Goal: Information Seeking & Learning: Learn about a topic

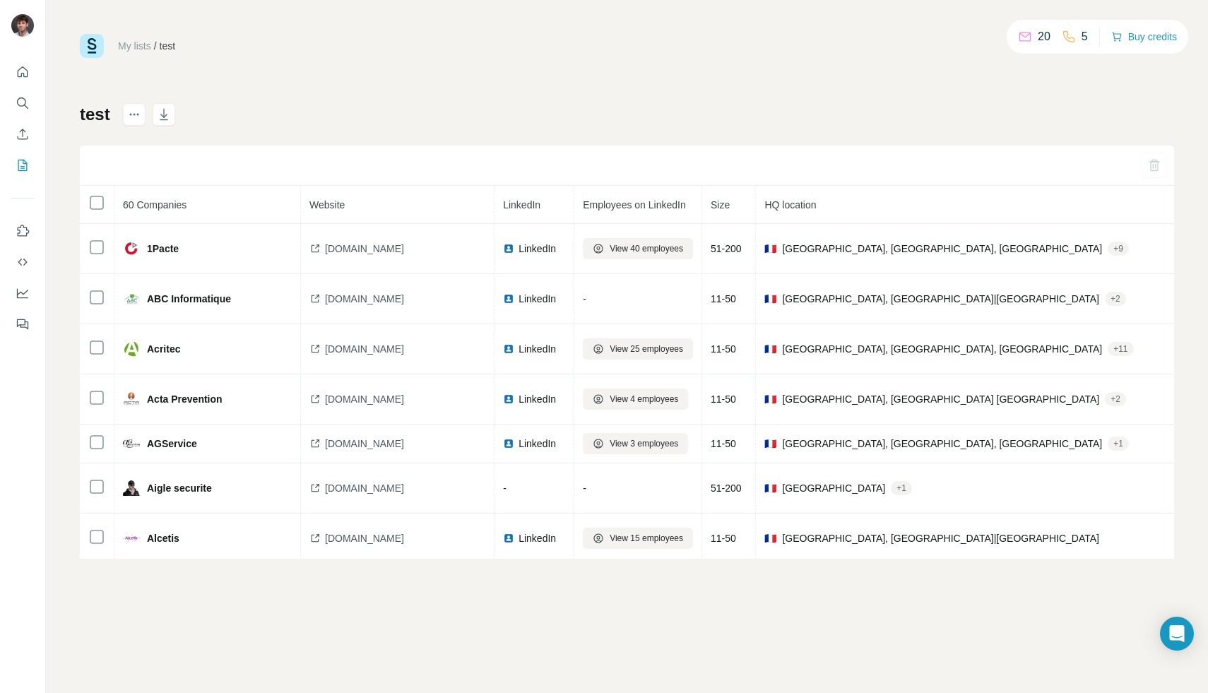
scroll to position [2155, 594]
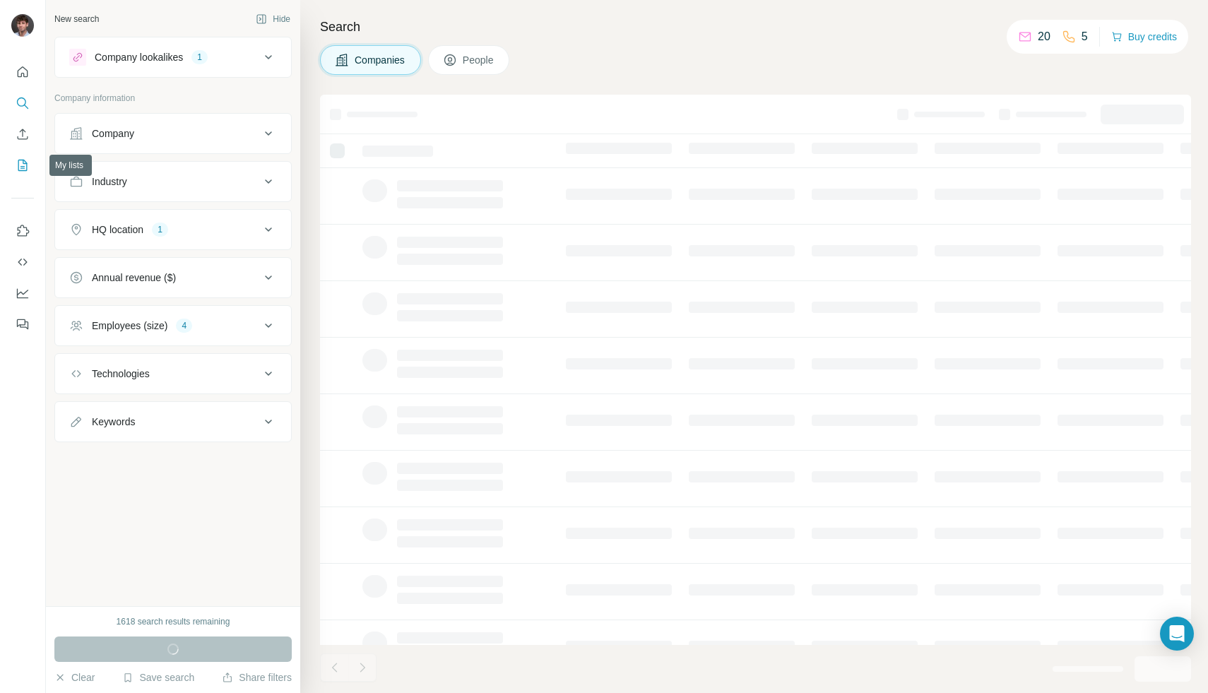
click at [26, 163] on icon "My lists" at bounding box center [22, 165] width 9 height 11
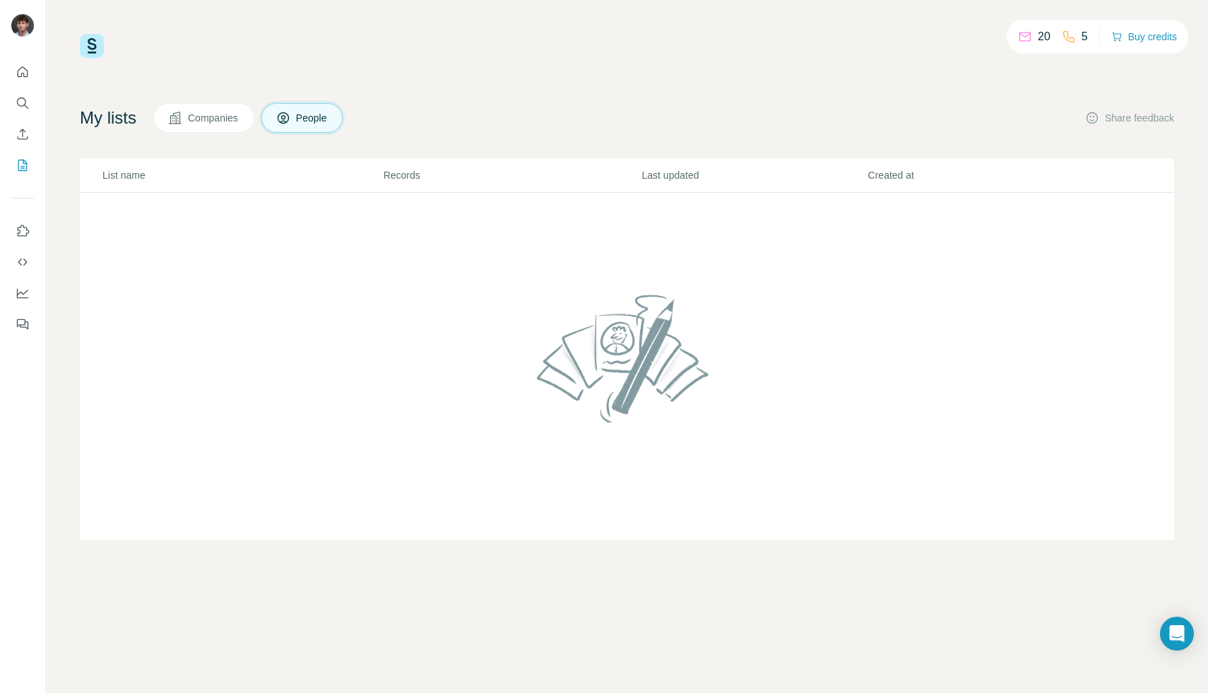
click at [215, 104] on button "Companies" at bounding box center [203, 118] width 101 height 30
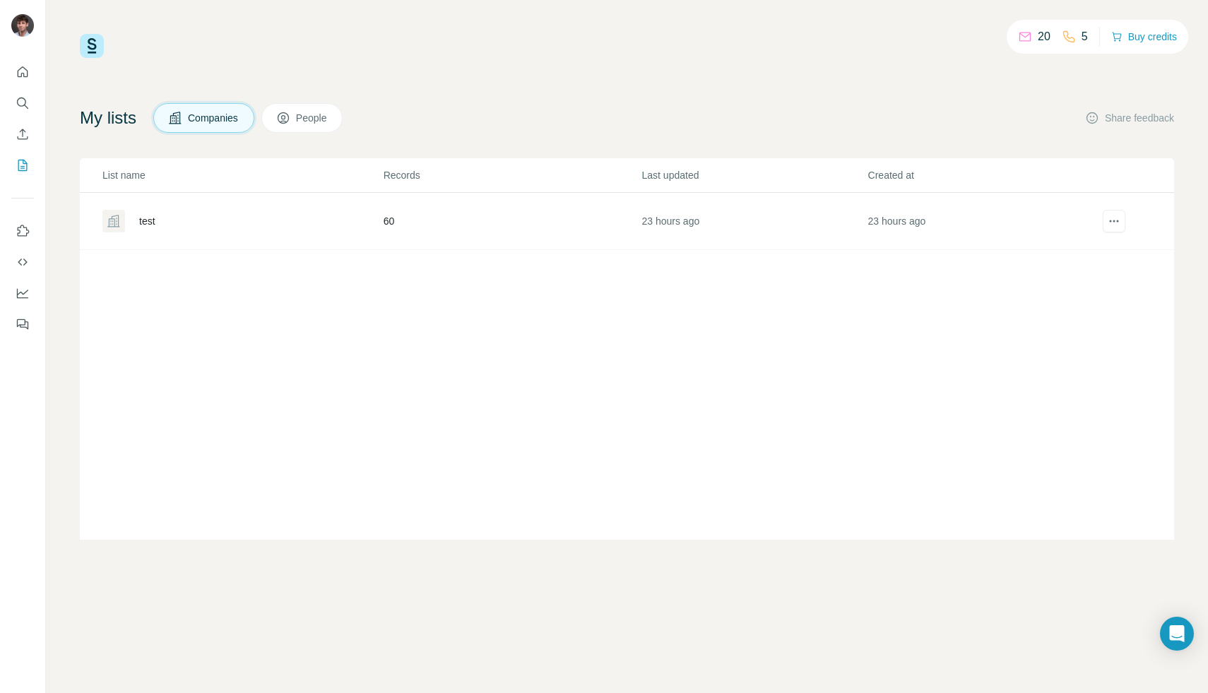
click at [151, 225] on div "test" at bounding box center [147, 221] width 16 height 14
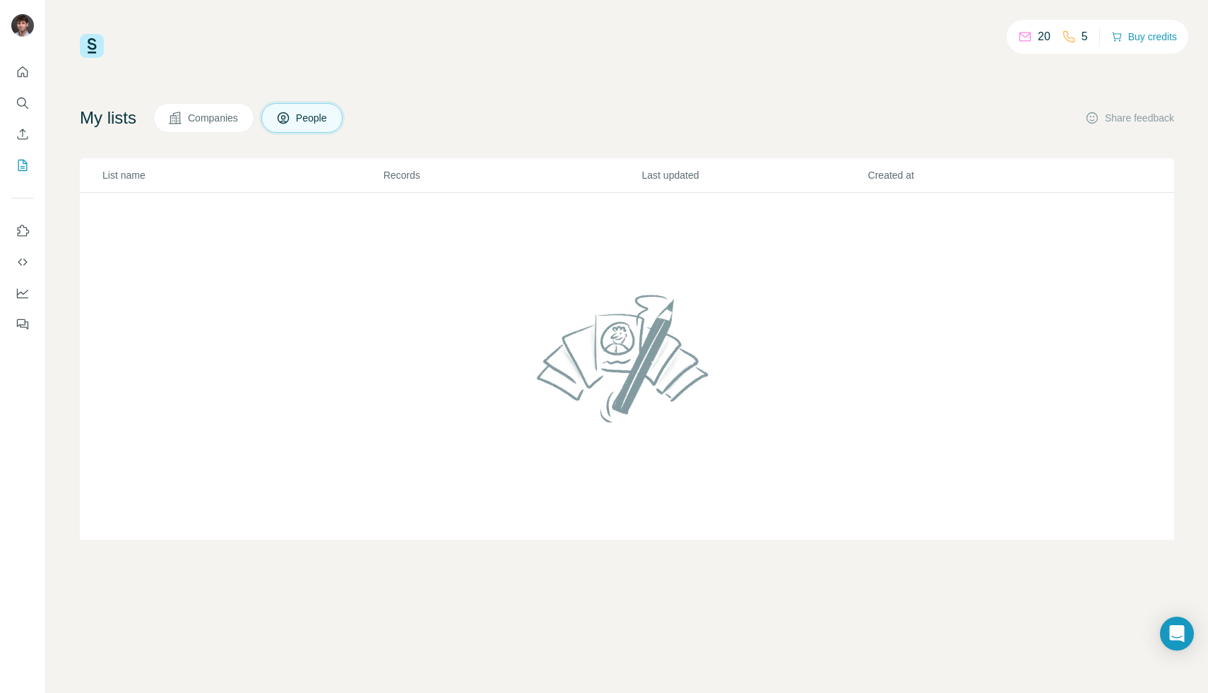
click at [187, 133] on div "My lists Companies People Share feedback List name Records Last updated Created…" at bounding box center [627, 321] width 1095 height 437
click at [182, 121] on icon at bounding box center [175, 118] width 14 height 14
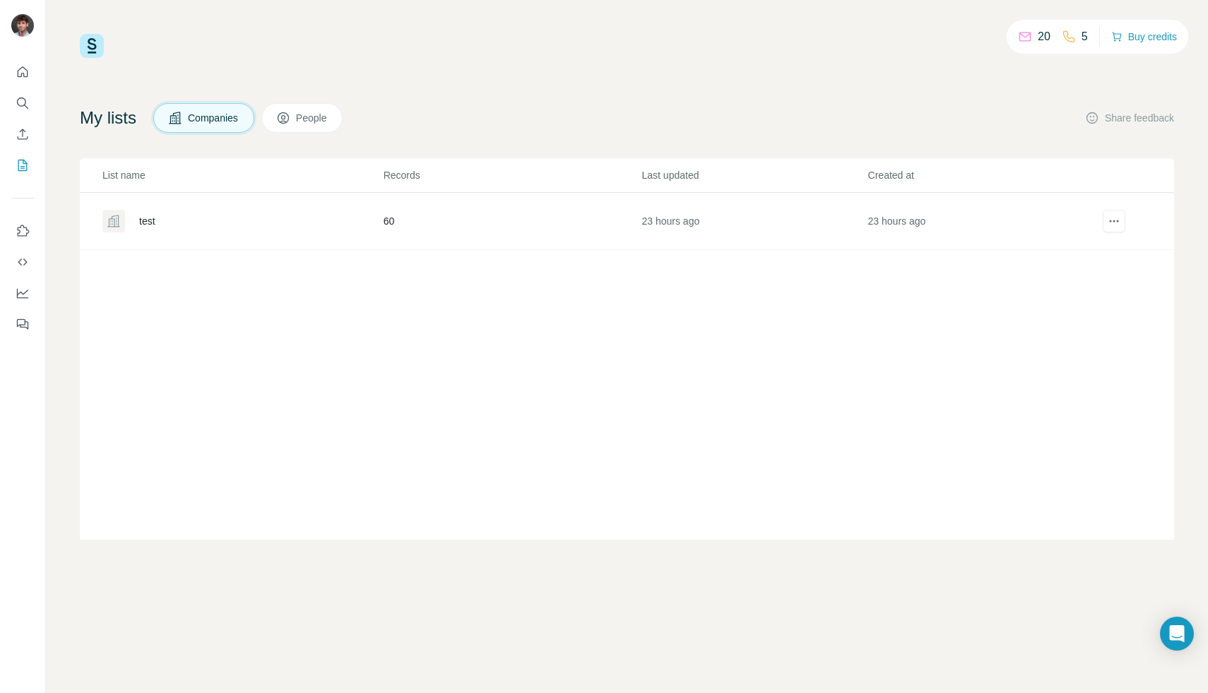
click at [151, 220] on div "test" at bounding box center [147, 221] width 16 height 14
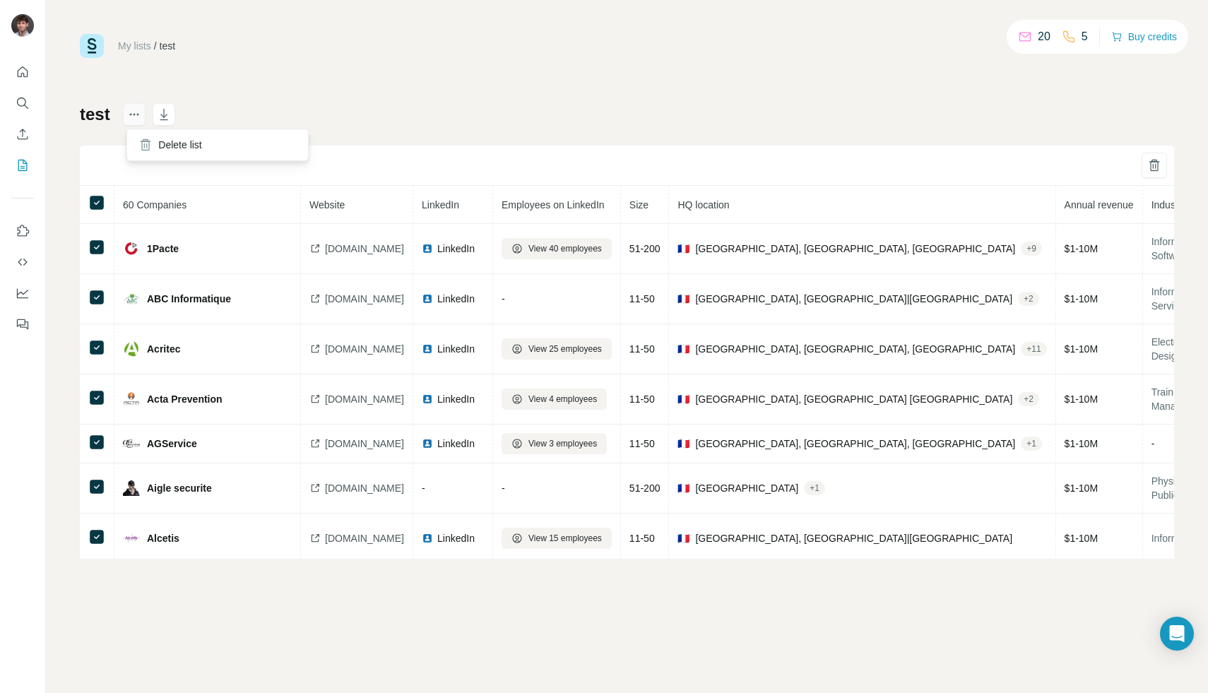
click at [146, 108] on button "actions" at bounding box center [134, 114] width 23 height 23
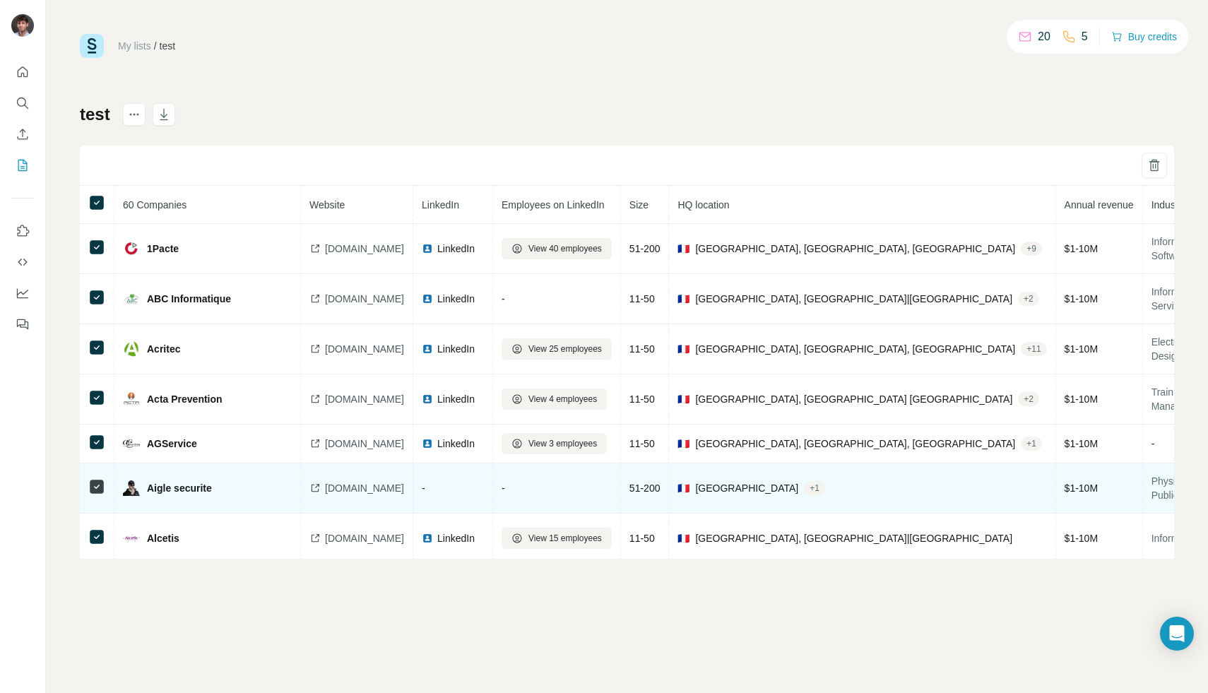
scroll to position [0, 594]
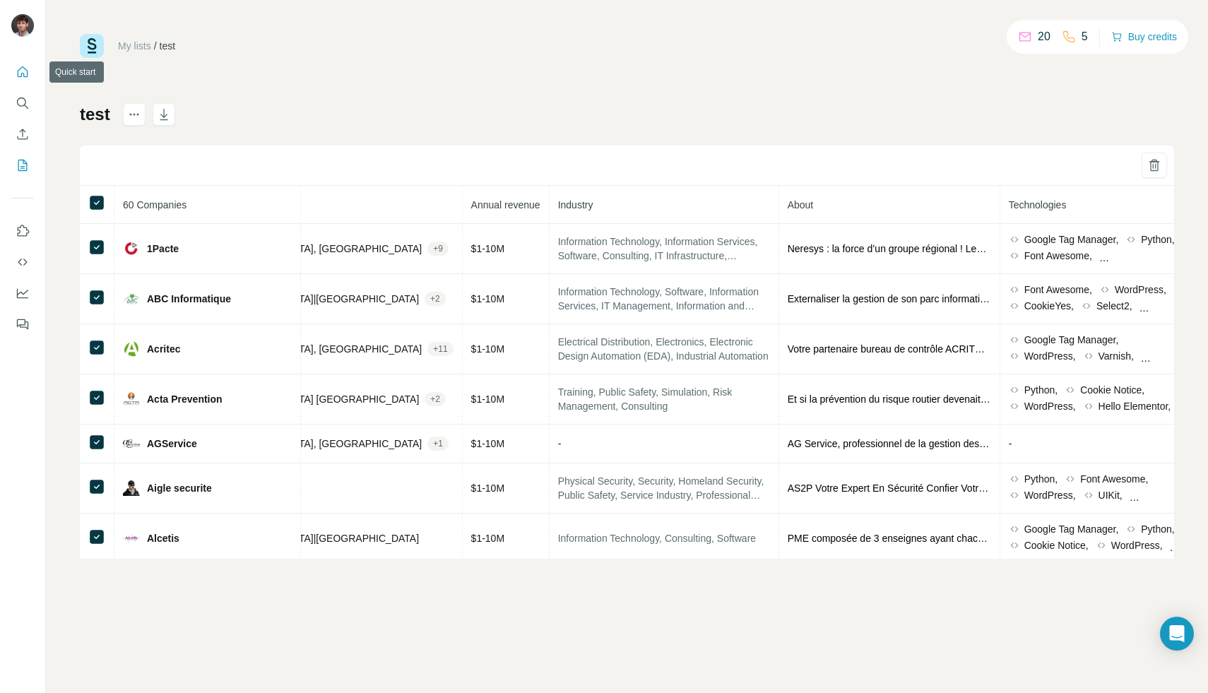
click at [26, 79] on button "Quick start" at bounding box center [22, 71] width 23 height 25
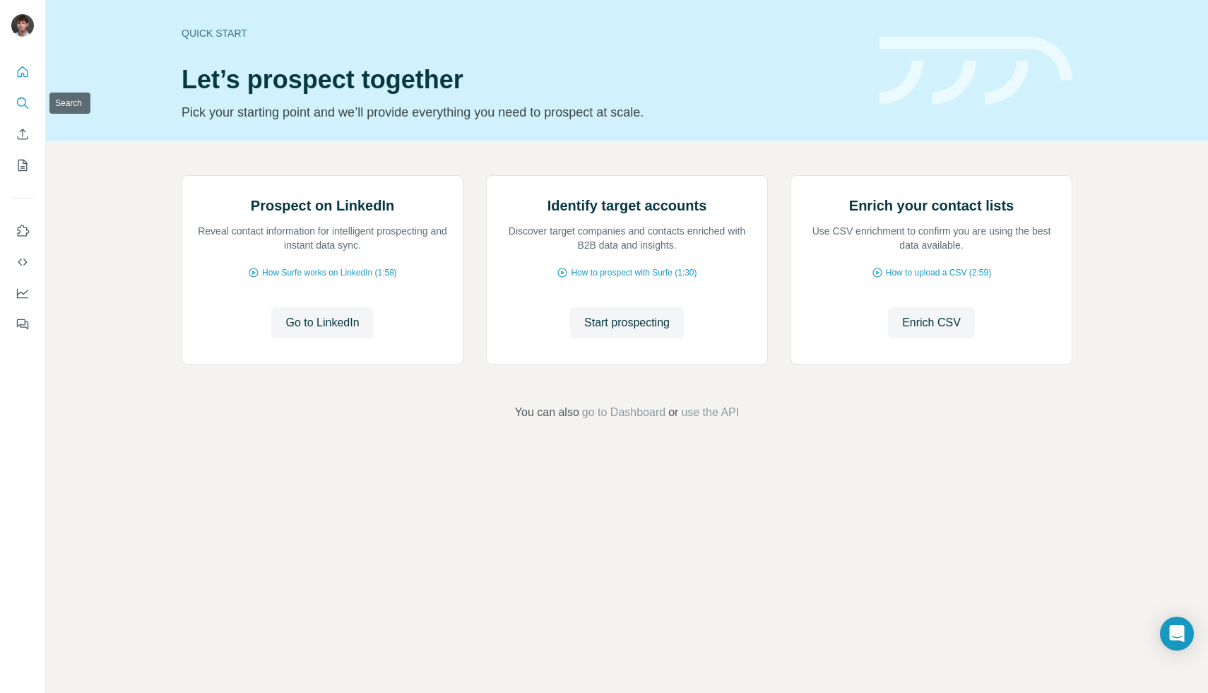
click at [28, 105] on icon "Search" at bounding box center [23, 103] width 14 height 14
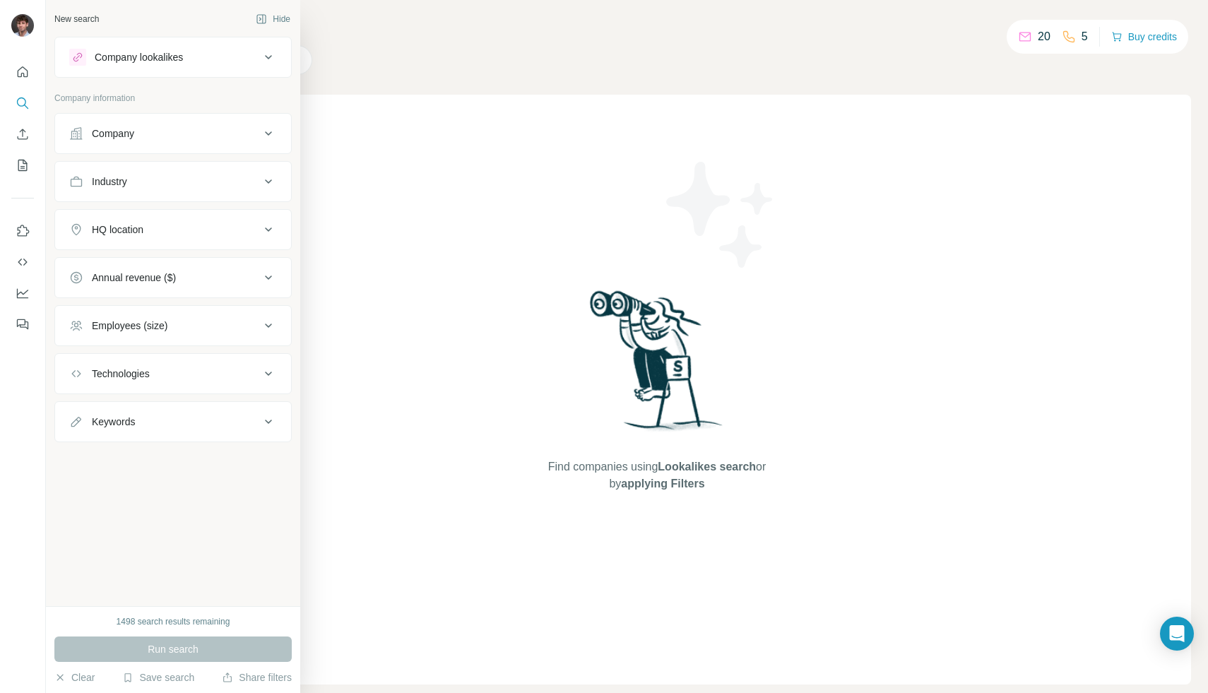
click at [90, 142] on button "Company" at bounding box center [173, 134] width 236 height 34
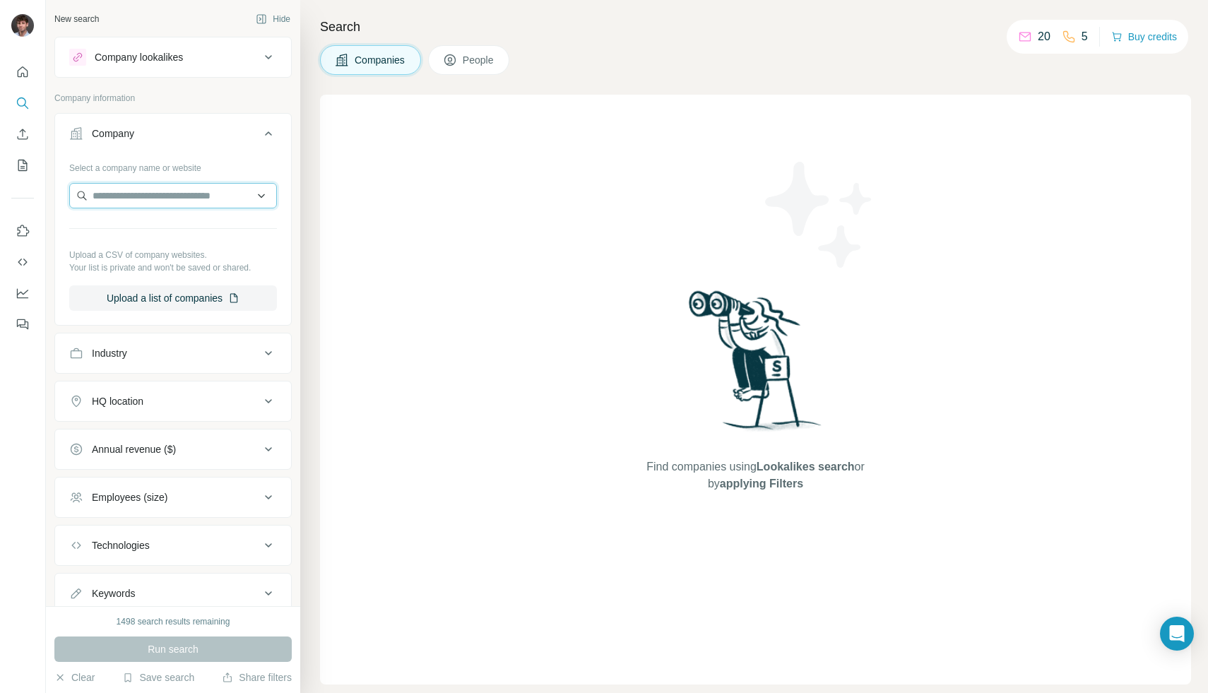
click at [116, 200] on input "text" at bounding box center [173, 195] width 208 height 25
type input "*"
click at [92, 359] on div "Industry" at bounding box center [109, 353] width 35 height 14
click at [110, 384] on input at bounding box center [165, 389] width 175 height 16
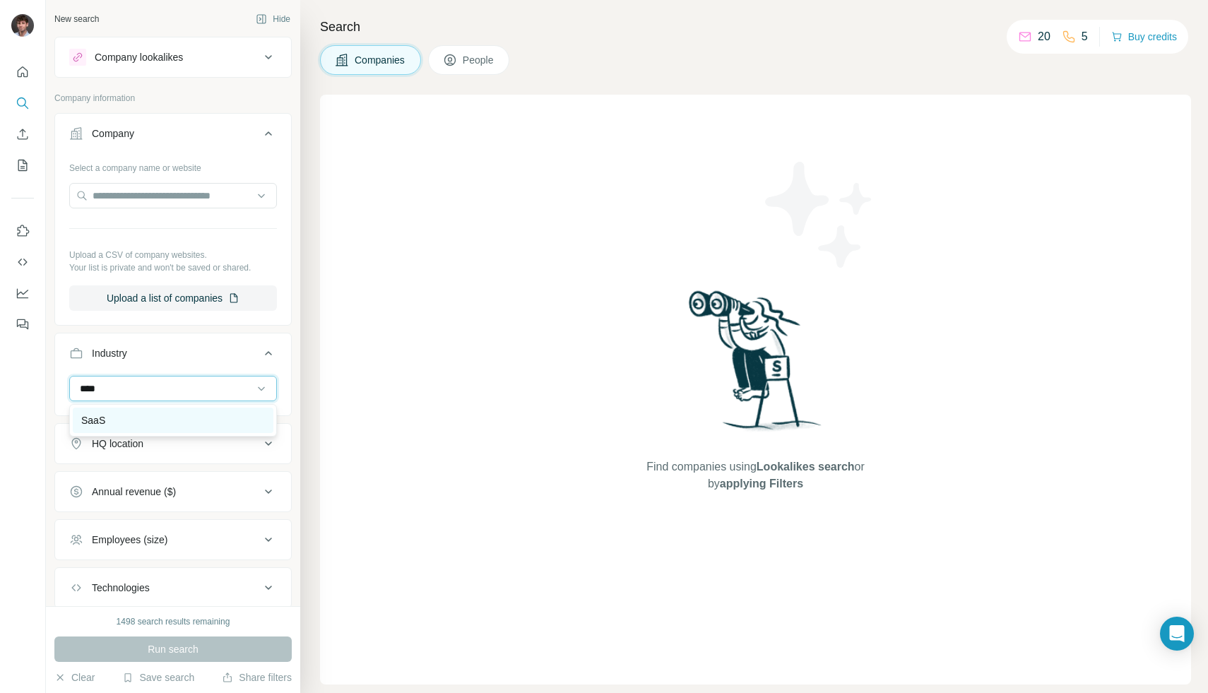
type input "****"
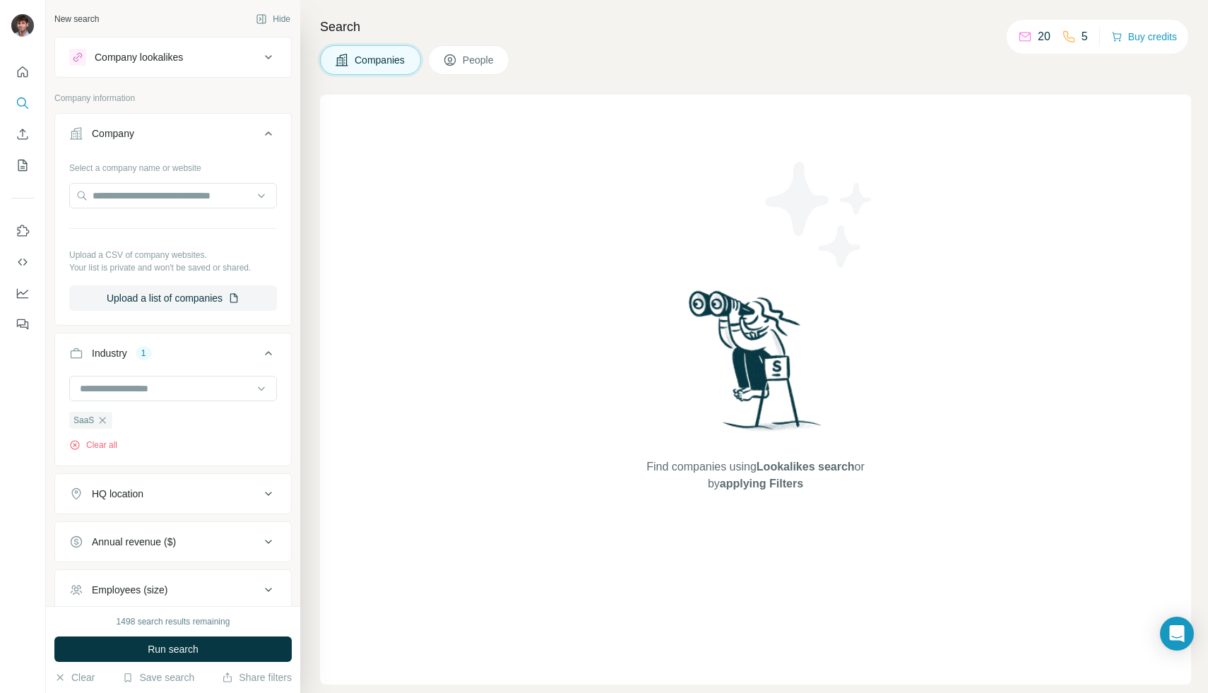
click at [254, 58] on div "Company lookalikes" at bounding box center [164, 57] width 191 height 17
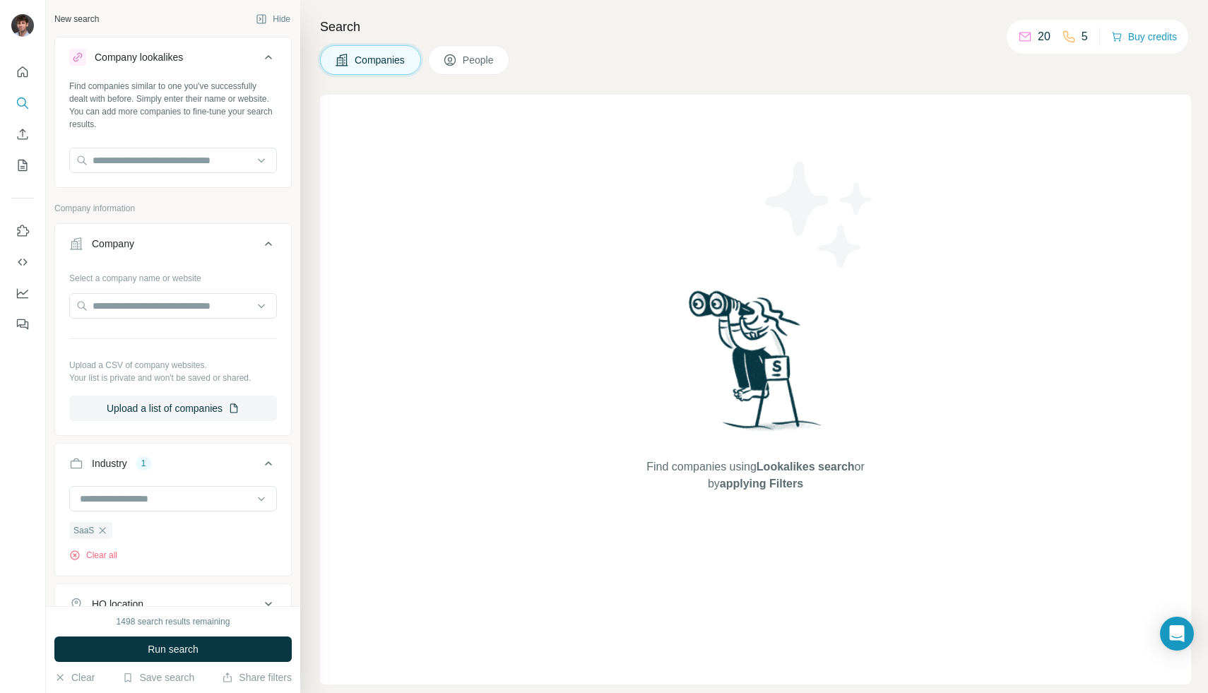
click at [254, 58] on div "Company lookalikes" at bounding box center [164, 57] width 191 height 17
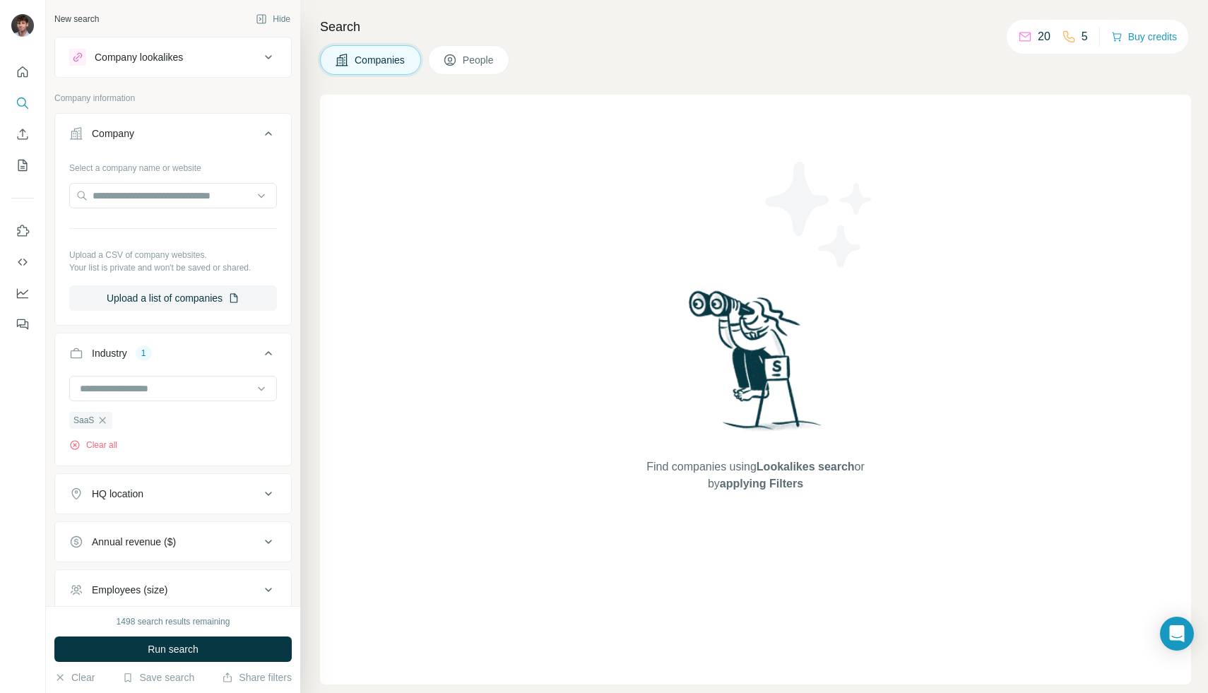
click at [254, 58] on div "Company lookalikes" at bounding box center [164, 57] width 191 height 17
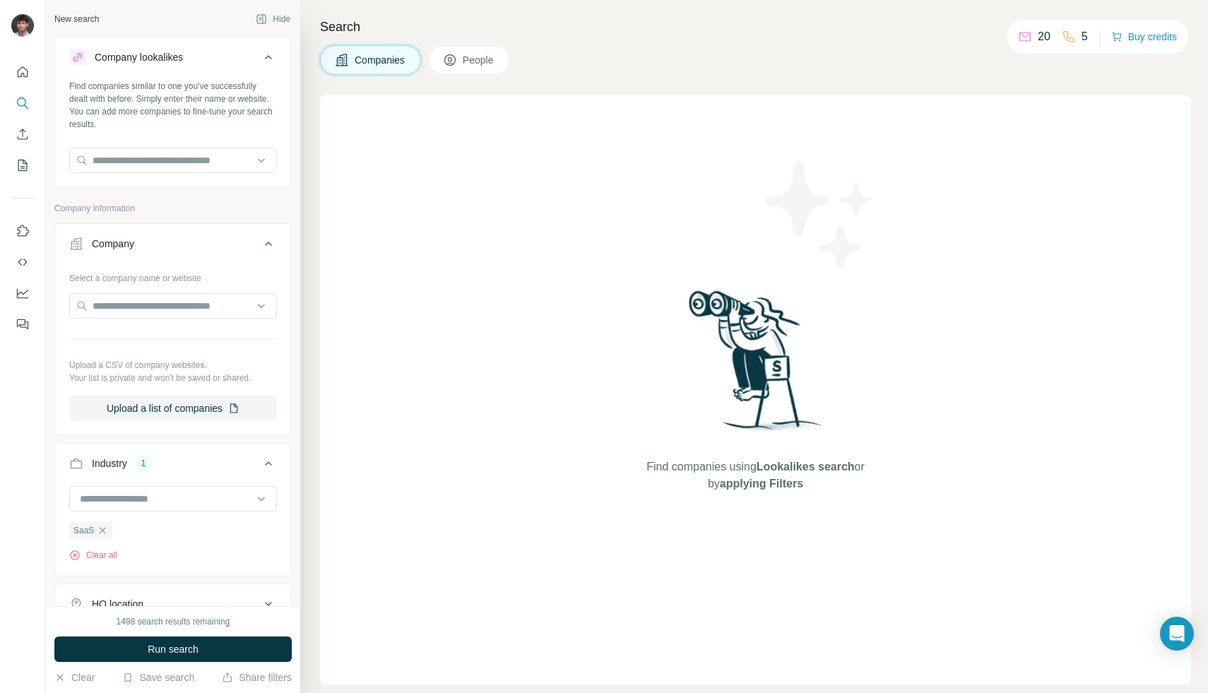
scroll to position [250, 0]
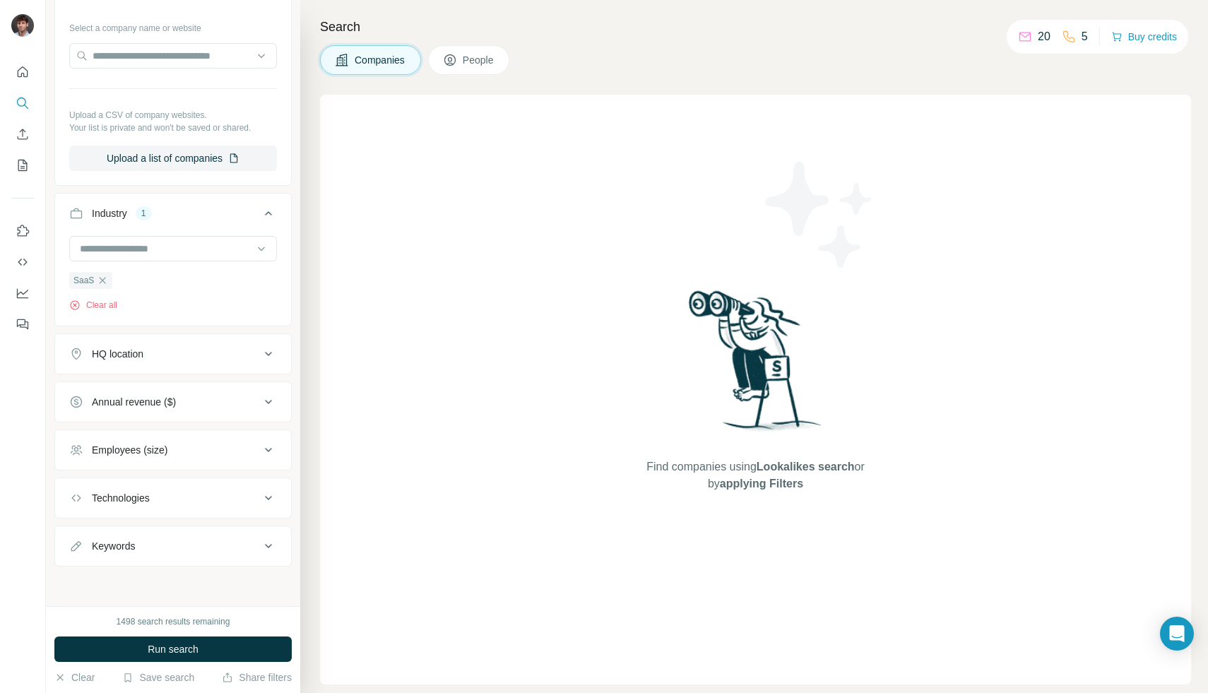
click at [165, 542] on div "Keywords" at bounding box center [164, 546] width 191 height 14
click at [154, 576] on input "text" at bounding box center [159, 581] width 180 height 25
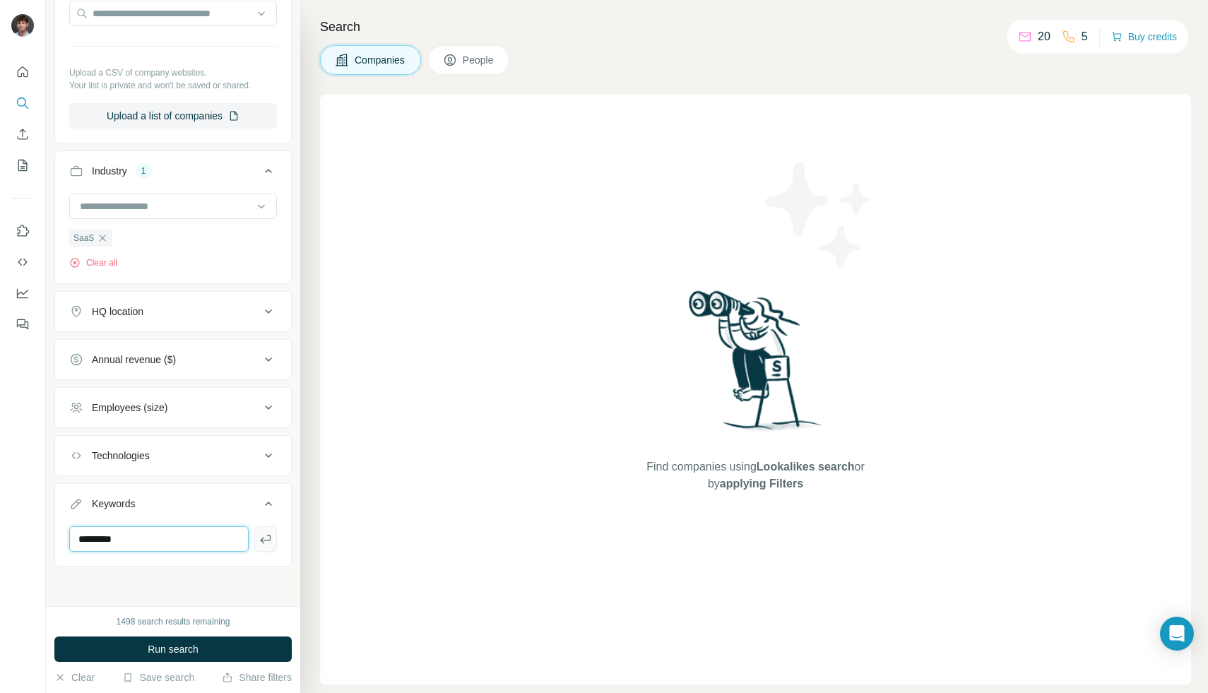
type input "*********"
click at [270, 533] on icon "button" at bounding box center [266, 539] width 14 height 14
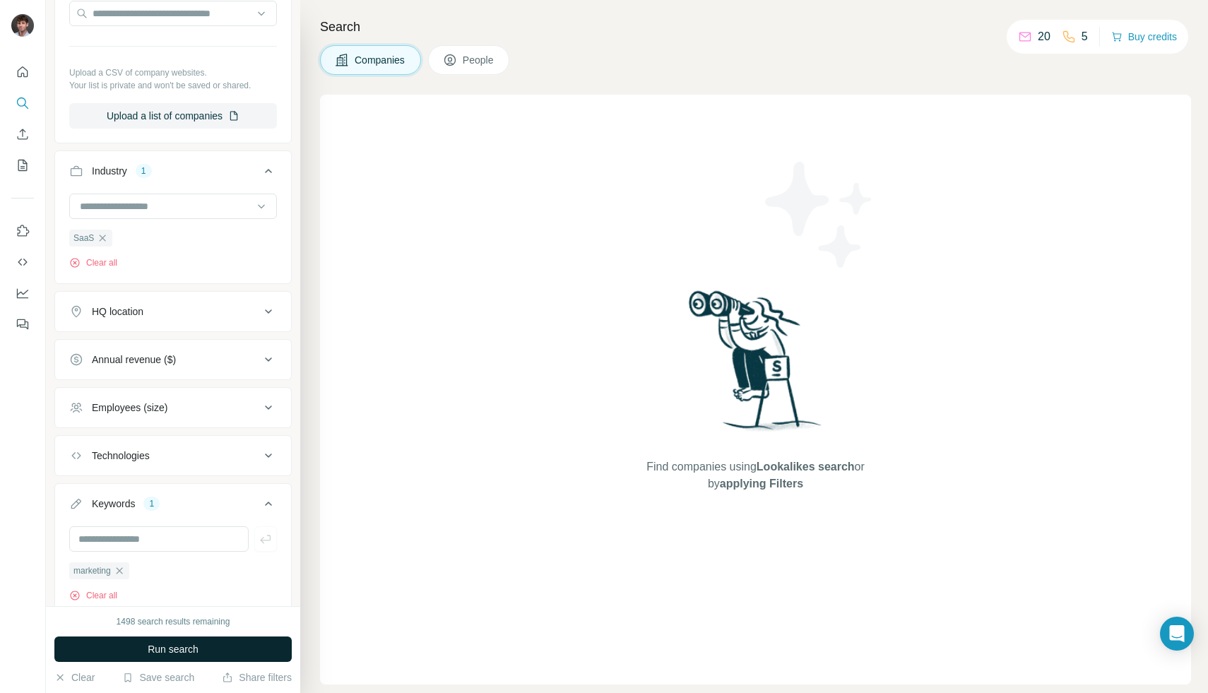
click at [164, 650] on span "Run search" at bounding box center [173, 649] width 51 height 14
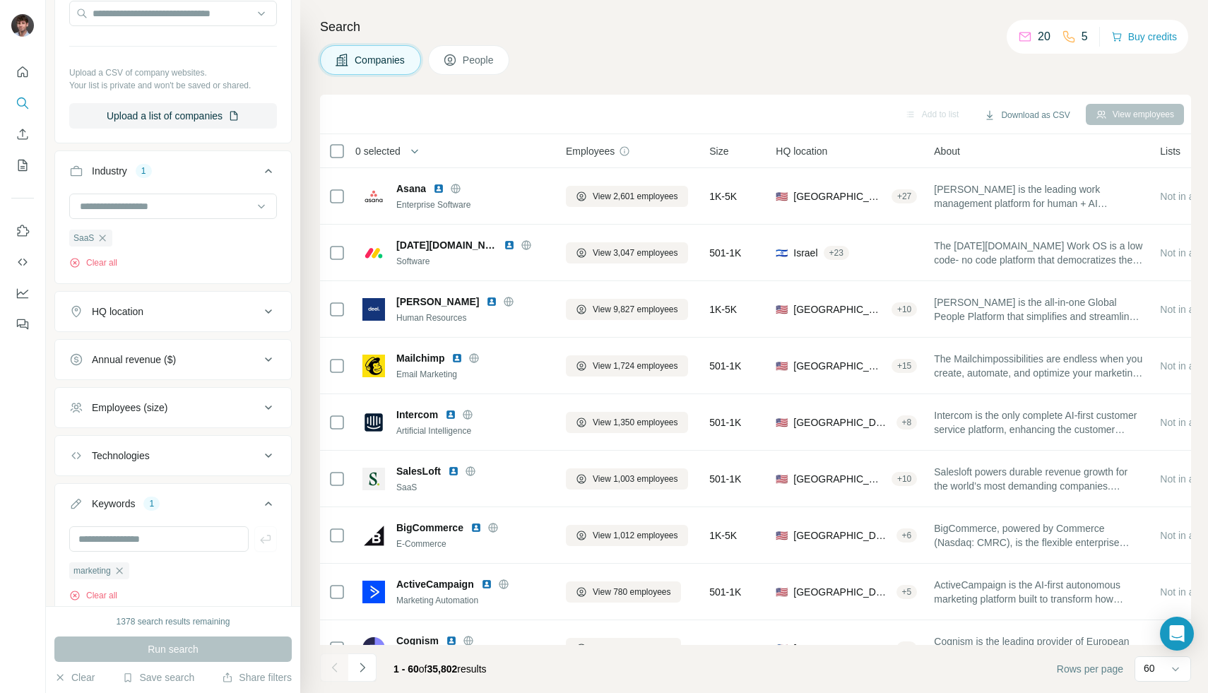
click at [471, 57] on span "People" at bounding box center [479, 60] width 33 height 14
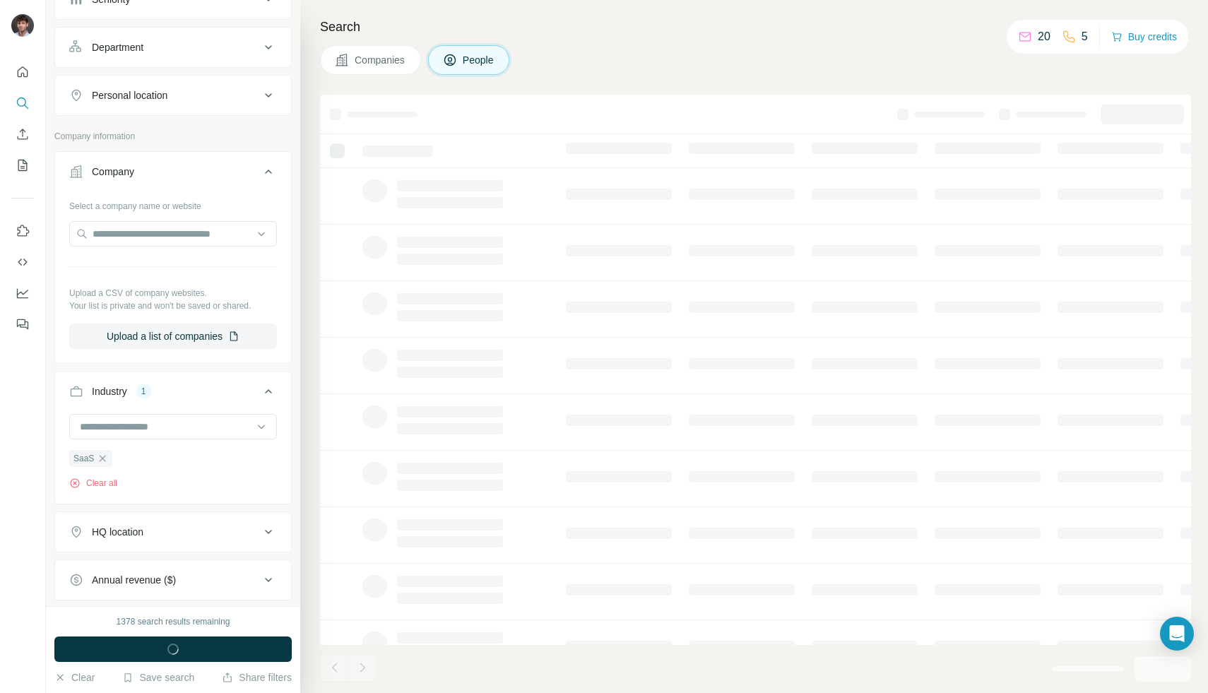
scroll to position [513, 0]
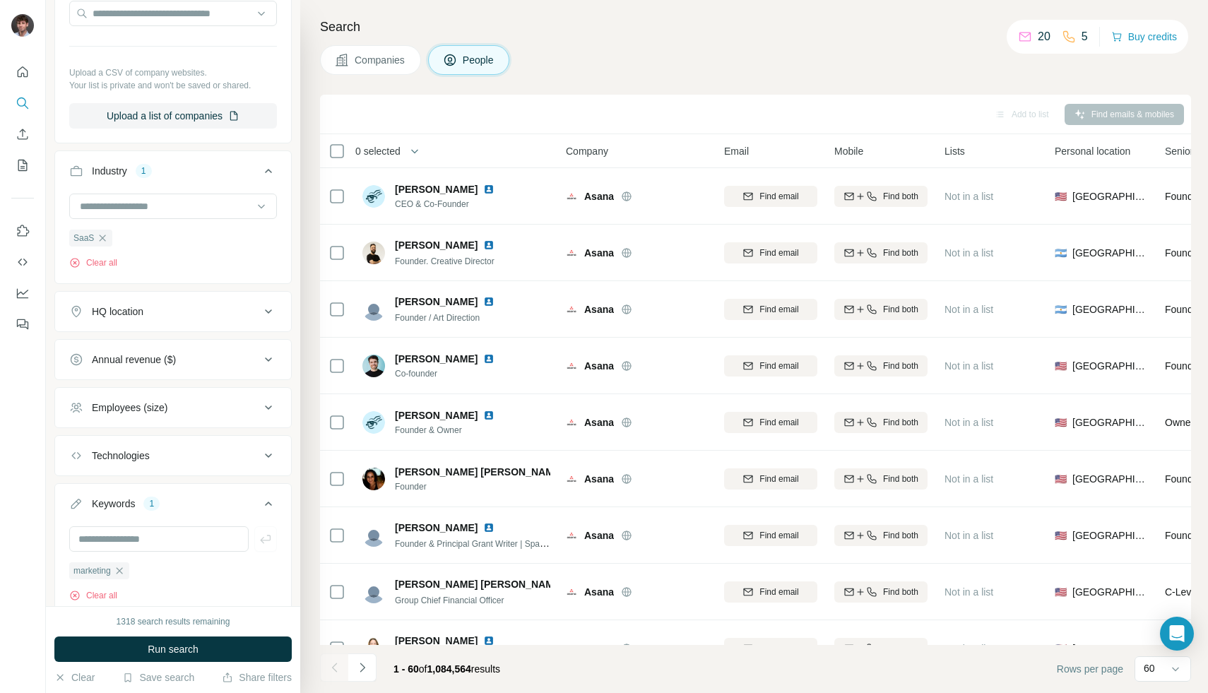
click at [381, 54] on span "Companies" at bounding box center [381, 60] width 52 height 14
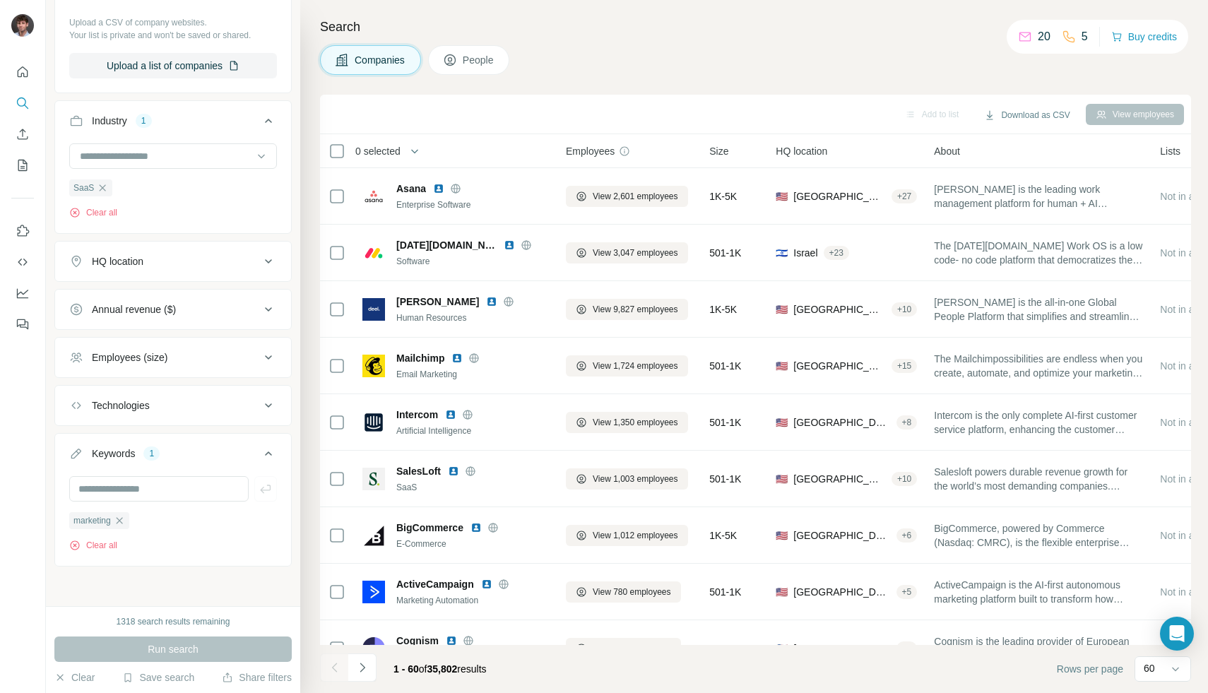
scroll to position [293, 0]
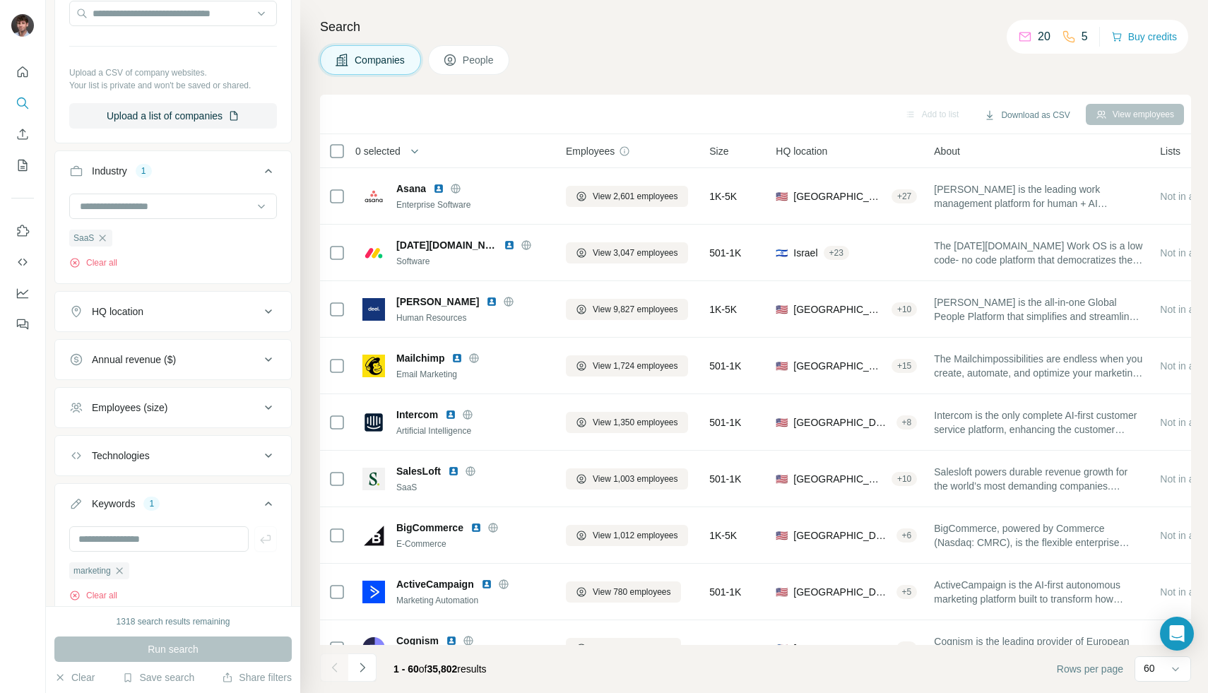
click at [382, 157] on span "0 selected" at bounding box center [377, 151] width 45 height 14
click at [1150, 111] on button "View employees" at bounding box center [1135, 114] width 98 height 21
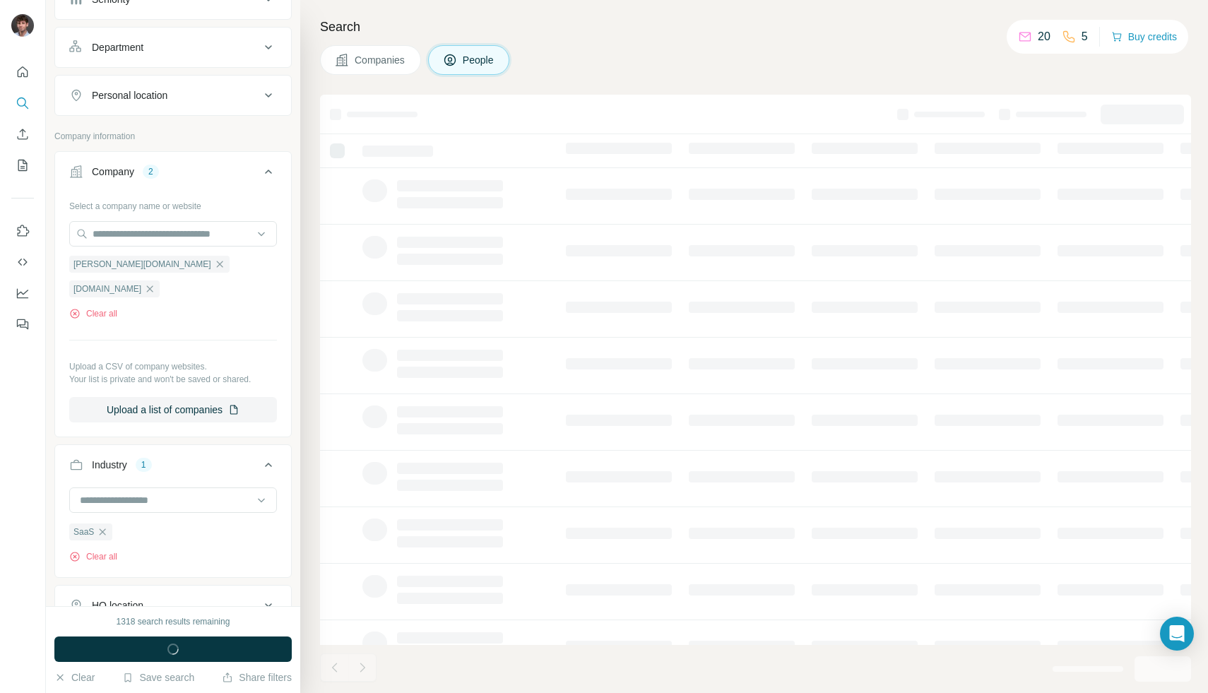
scroll to position [513, 0]
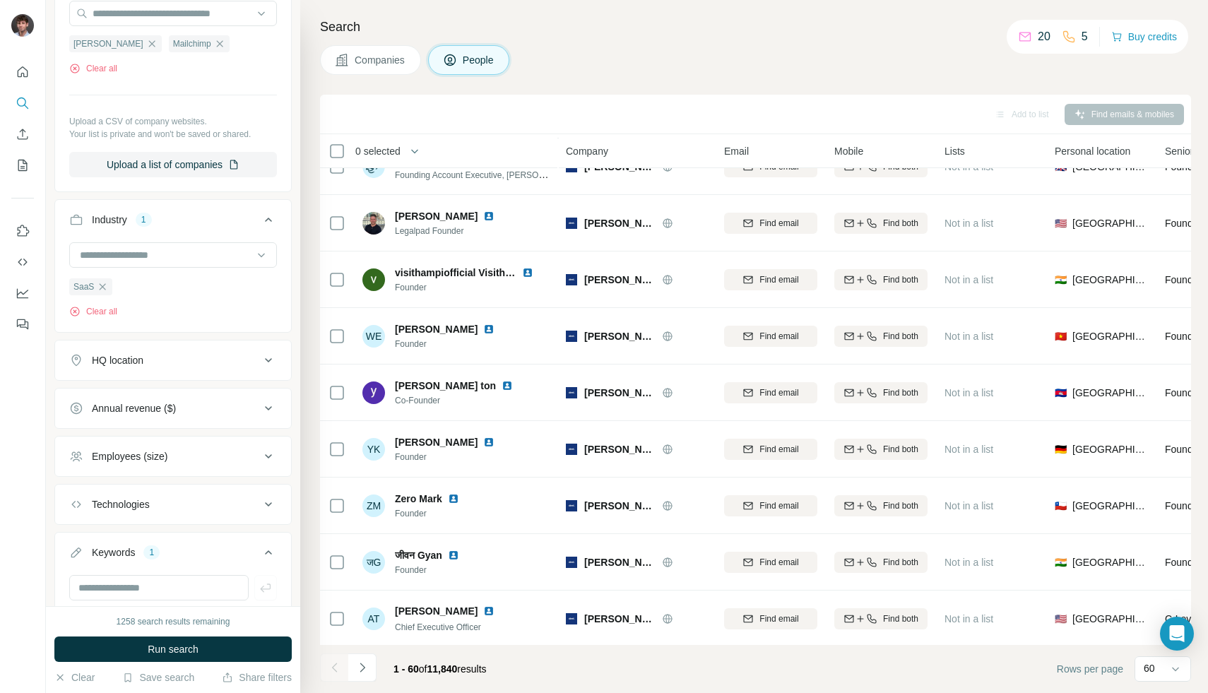
scroll to position [2915, 0]
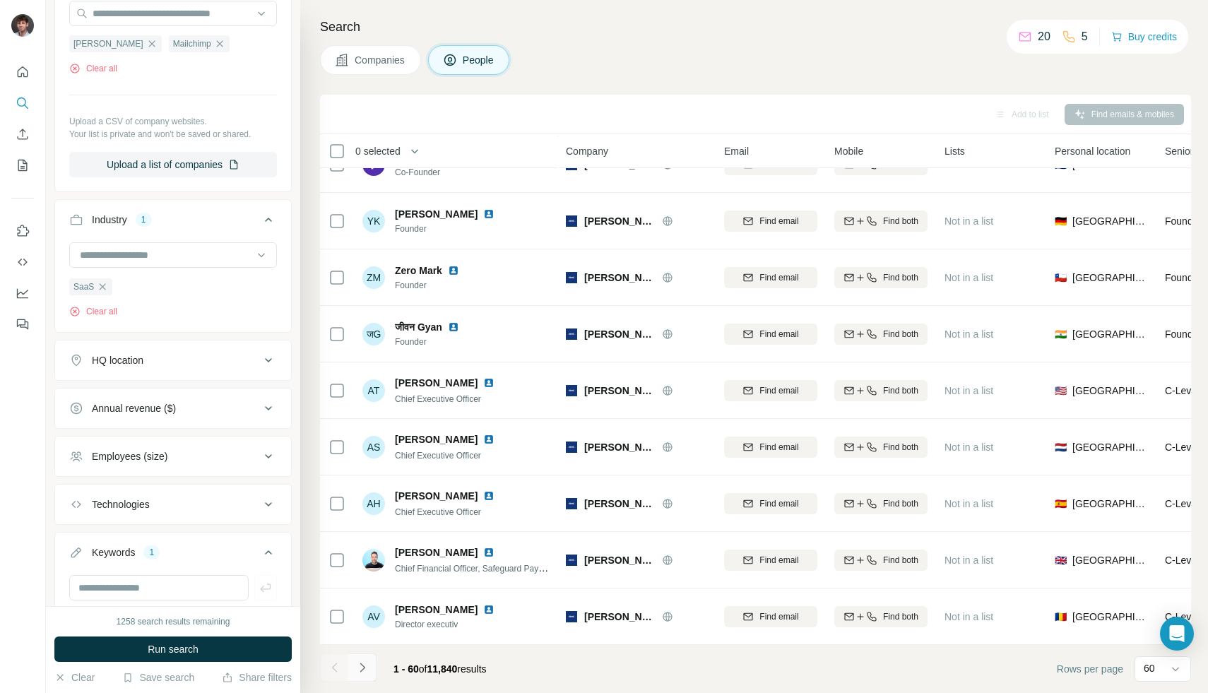
click at [365, 663] on icon "Navigate to next page" at bounding box center [362, 668] width 14 height 14
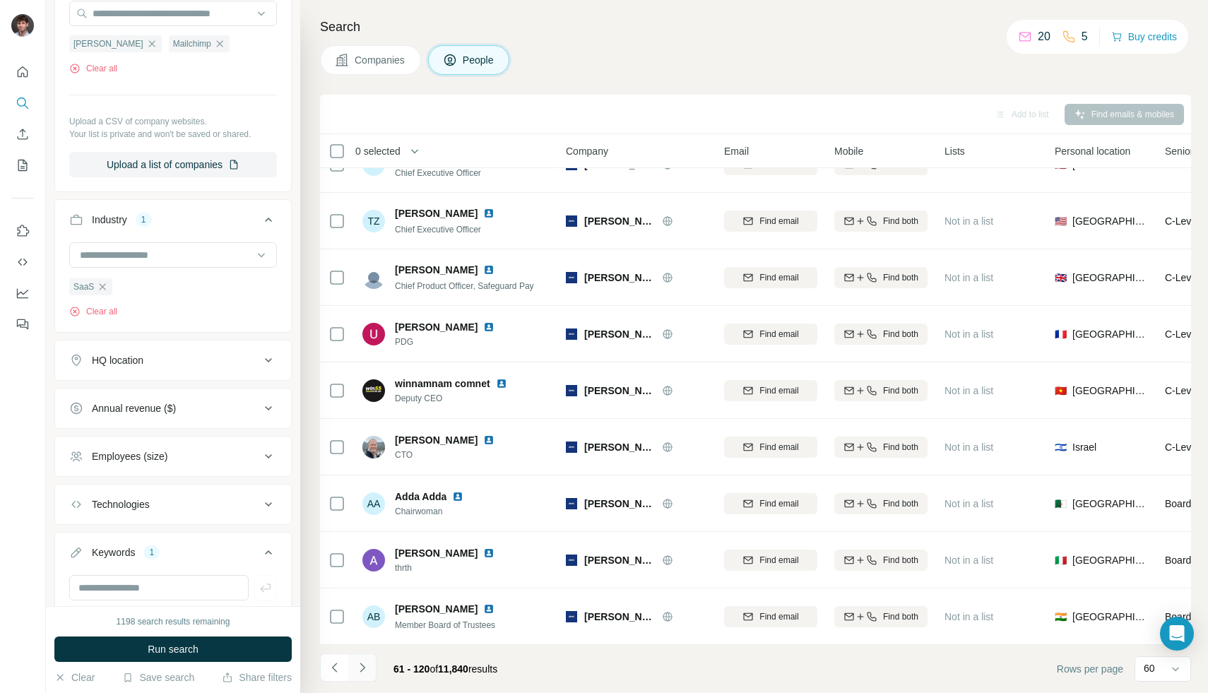
click at [364, 665] on icon "Navigate to next page" at bounding box center [362, 668] width 14 height 14
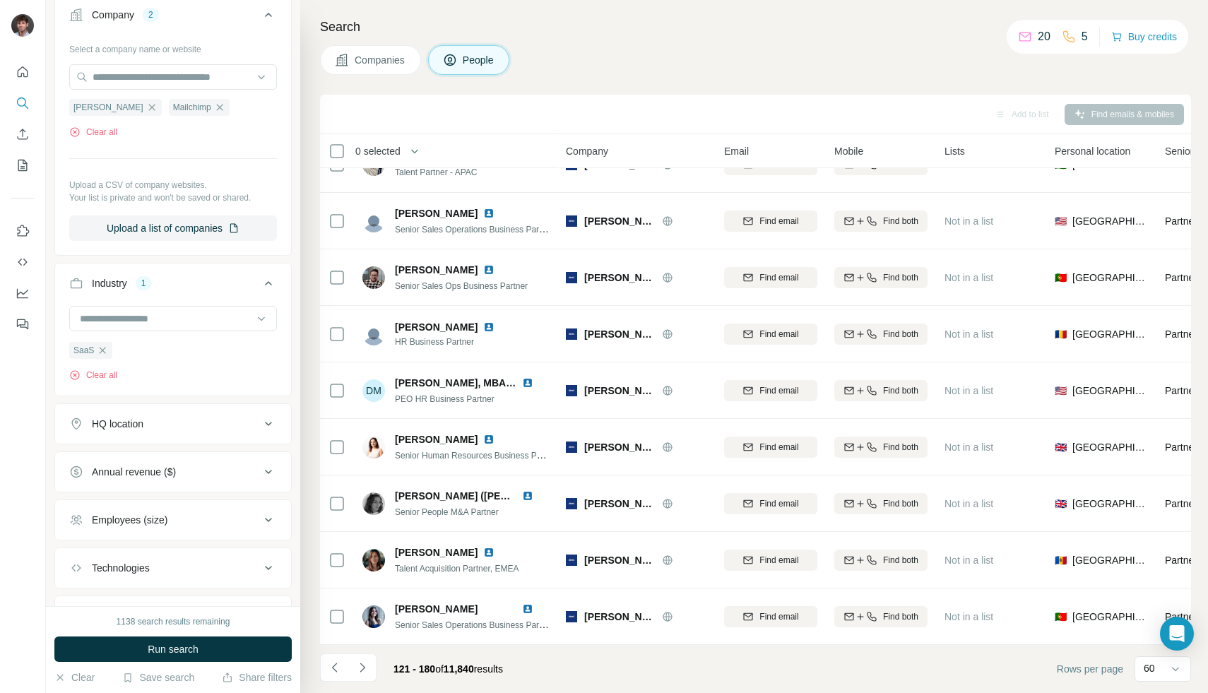
scroll to position [0, 0]
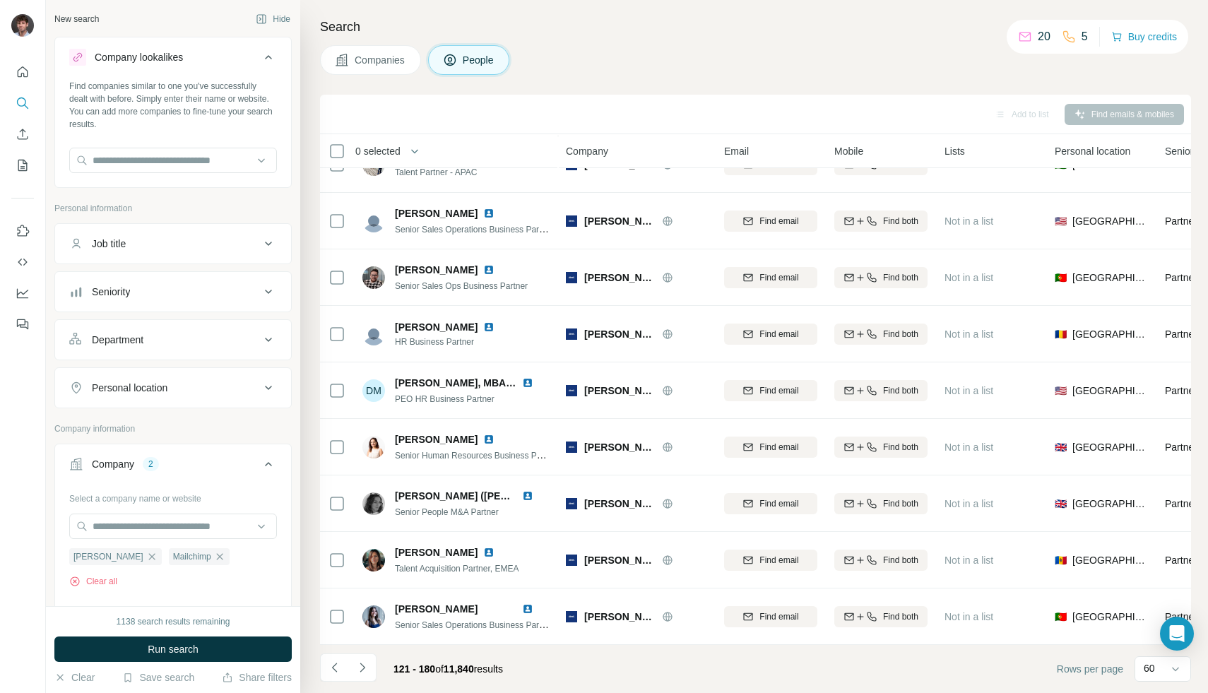
click at [133, 249] on div "Job title" at bounding box center [164, 244] width 191 height 14
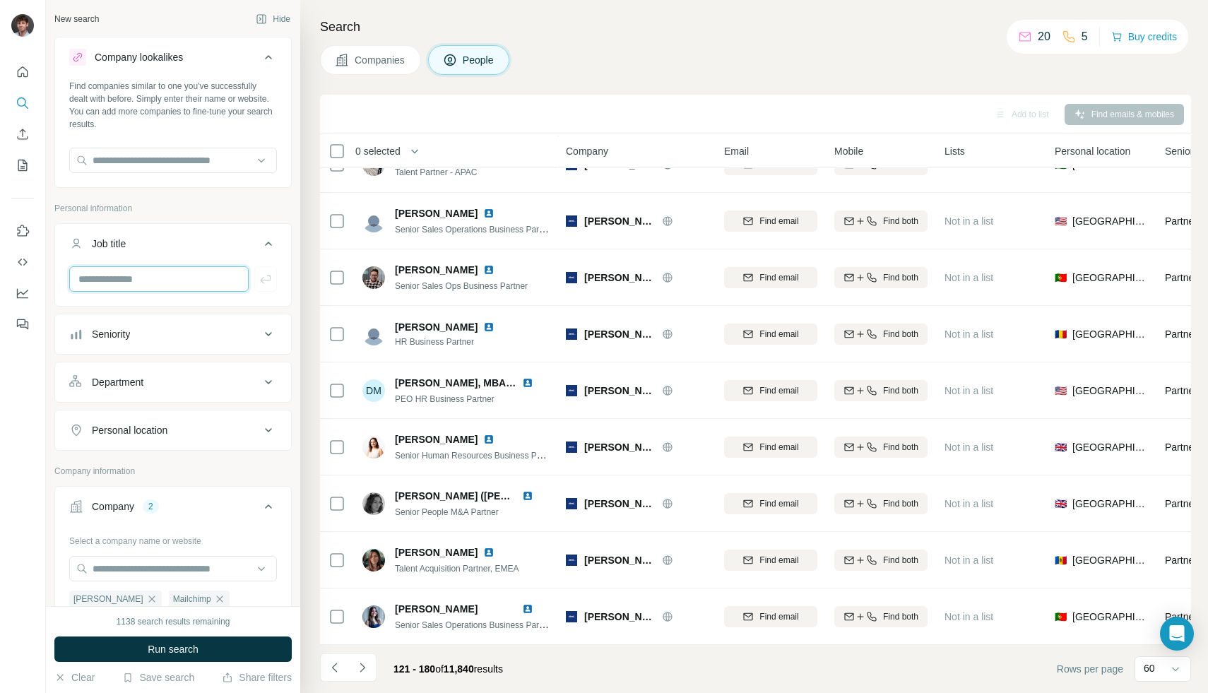
click at [138, 283] on input "text" at bounding box center [159, 278] width 180 height 25
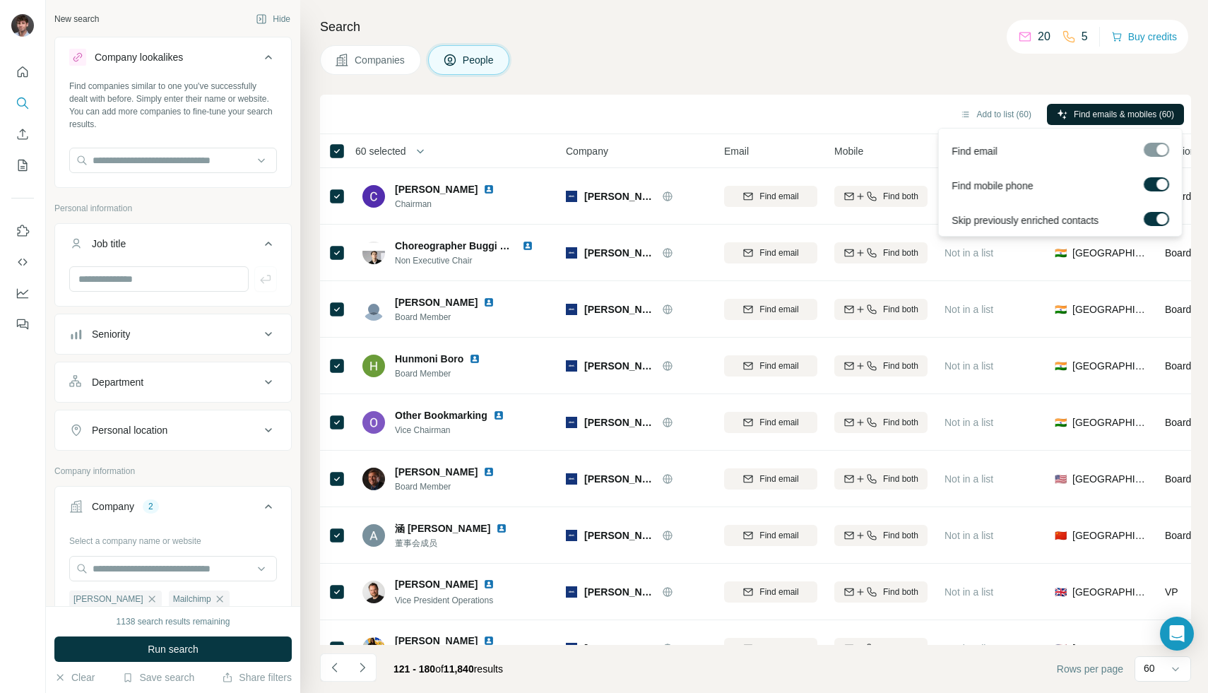
click at [1111, 114] on span "Find emails & mobiles (60)" at bounding box center [1124, 114] width 100 height 13
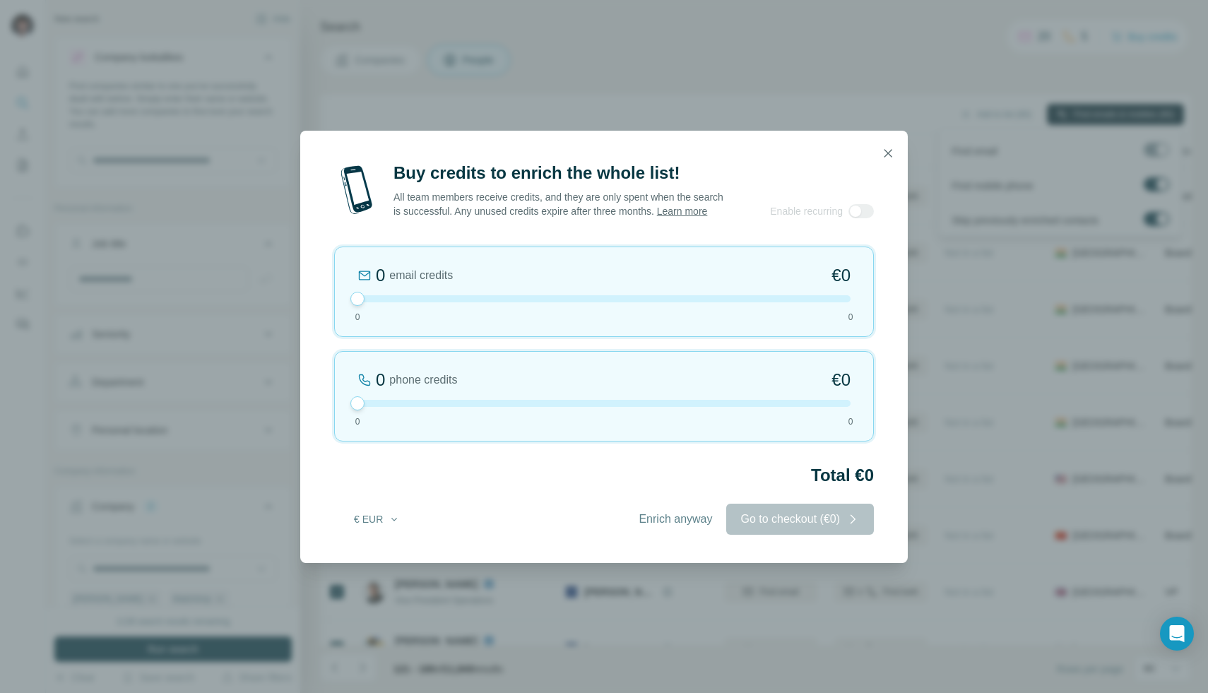
click at [1111, 114] on div "Buy credits to enrich the whole list! All team members receive credits, and the…" at bounding box center [604, 346] width 1208 height 693
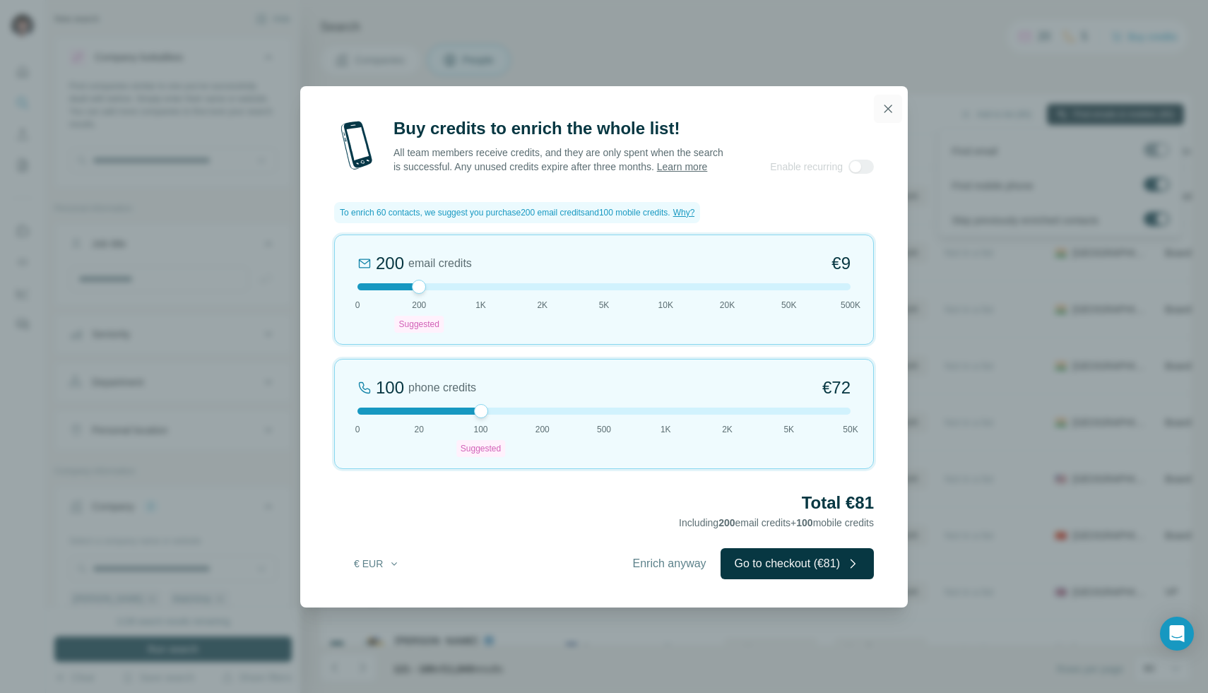
click at [897, 106] on button "button" at bounding box center [888, 109] width 28 height 28
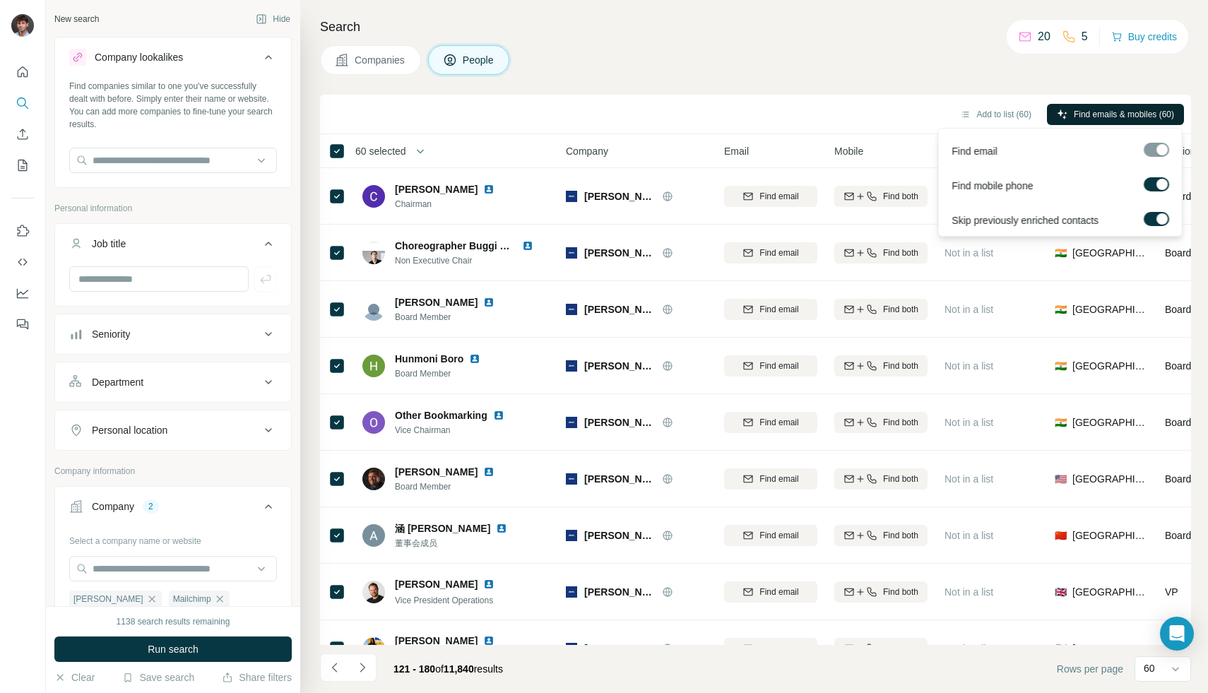
click at [1091, 111] on span "Find emails & mobiles (60)" at bounding box center [1124, 114] width 100 height 13
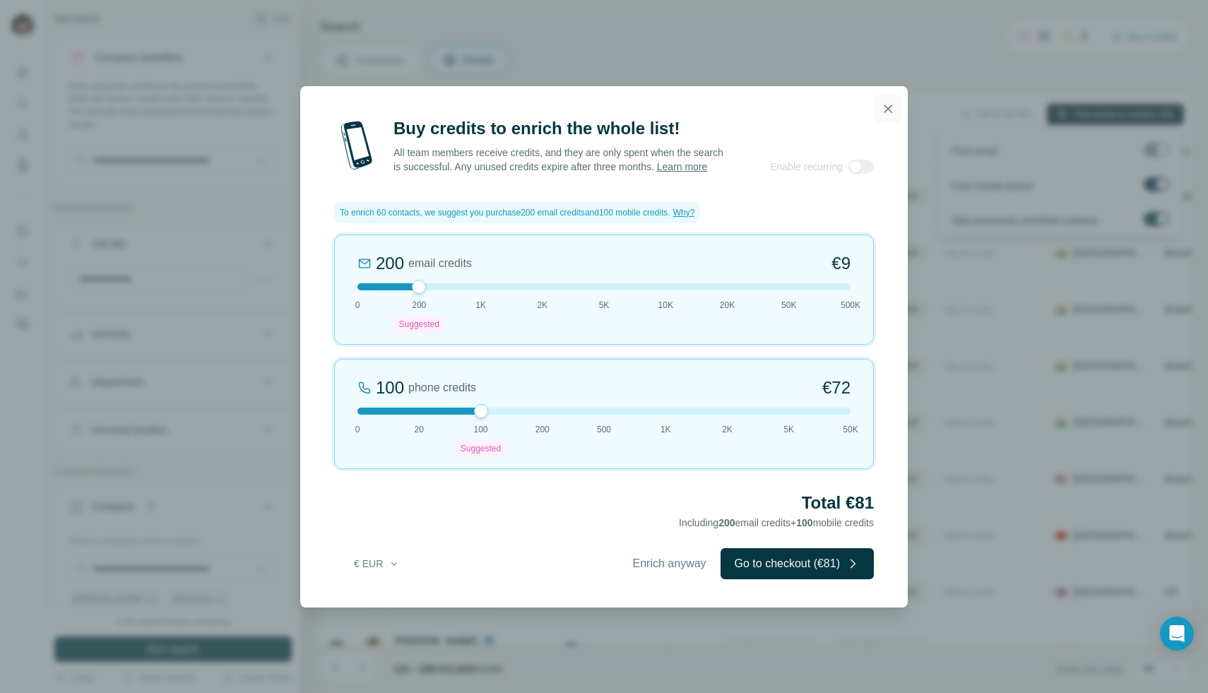
click at [893, 107] on icon "button" at bounding box center [888, 109] width 14 height 14
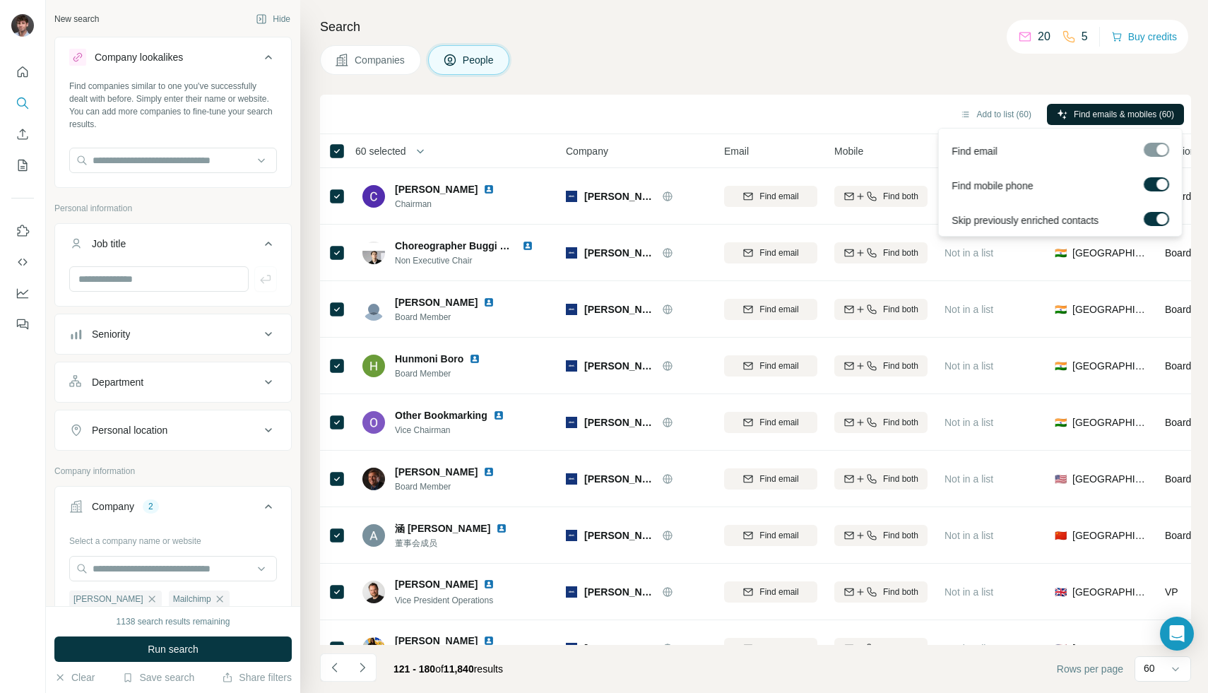
click at [893, 107] on div "Add to list (60) Find emails & mobiles (60)" at bounding box center [755, 114] width 857 height 25
click at [882, 86] on div "Search Companies People Add to list (60) Find emails & mobiles (60) 60 selected…" at bounding box center [754, 346] width 908 height 693
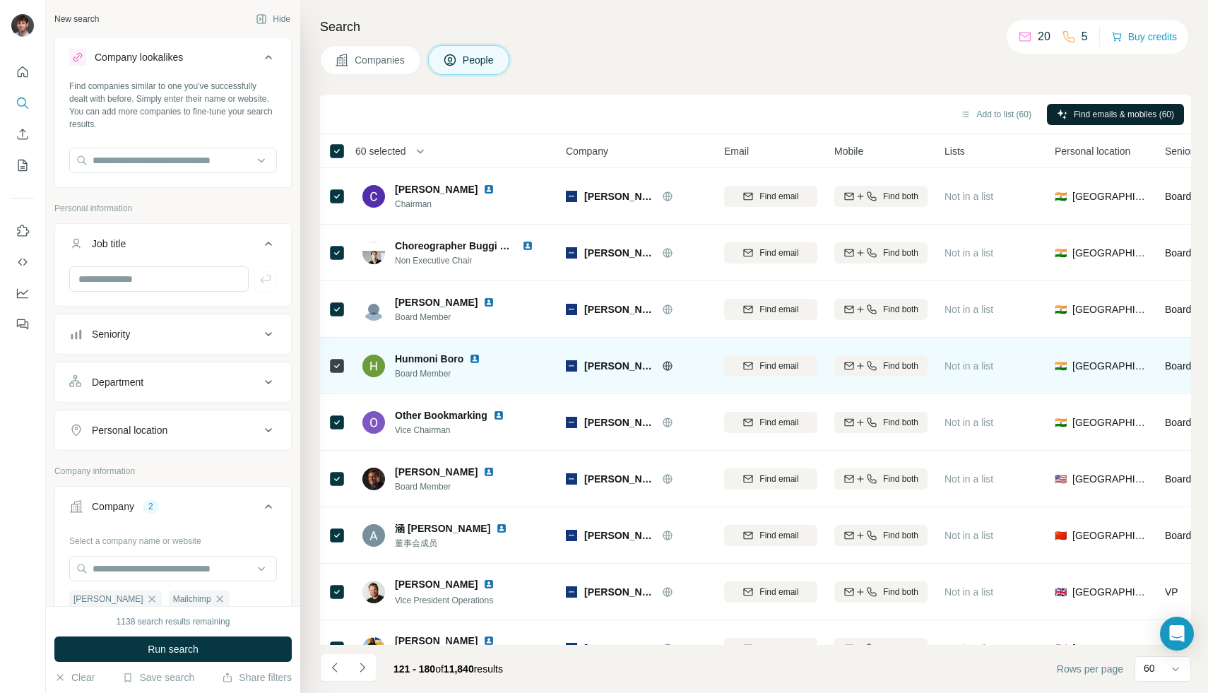
drag, startPoint x: 527, startPoint y: 384, endPoint x: 357, endPoint y: 384, distance: 170.3
click at [525, 384] on div "Hunmoni Boro Board Member" at bounding box center [457, 365] width 188 height 39
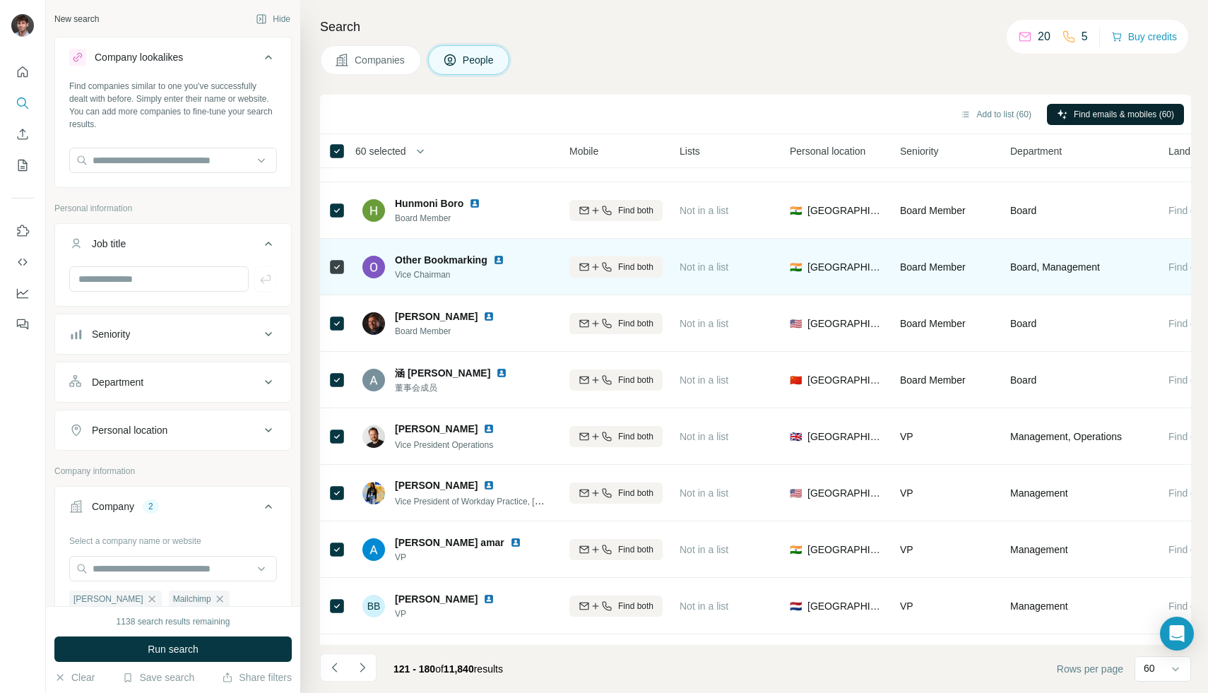
scroll to position [155, 344]
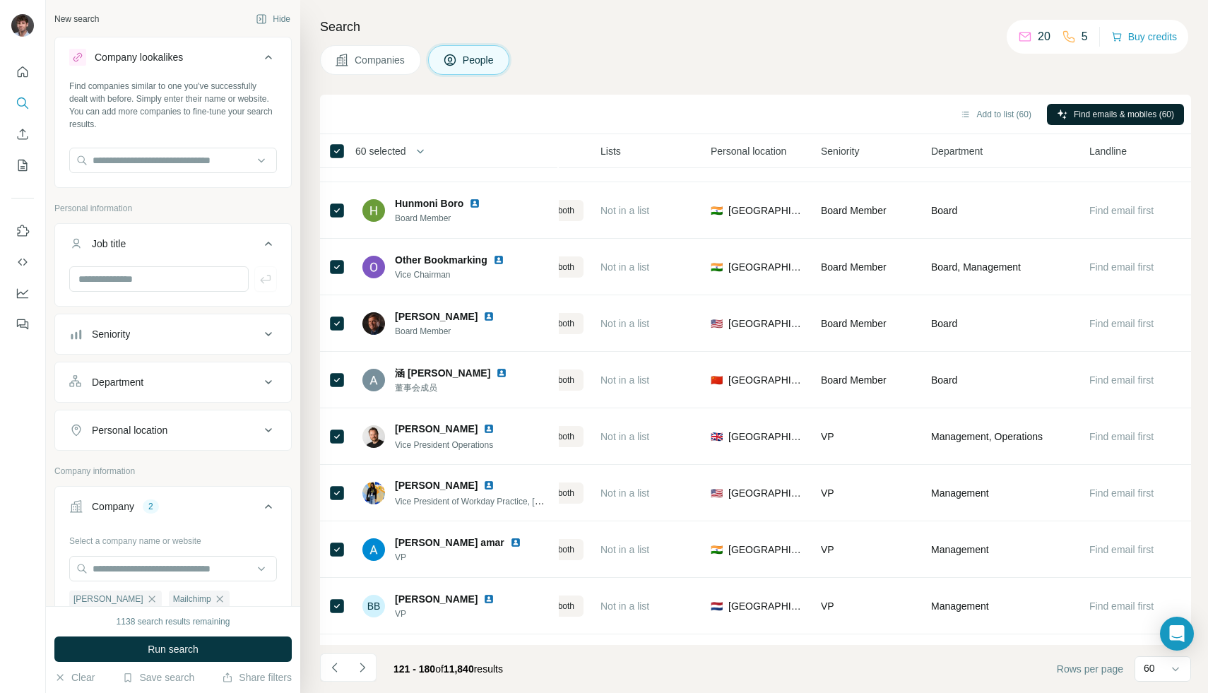
click at [378, 64] on span "Companies" at bounding box center [381, 60] width 52 height 14
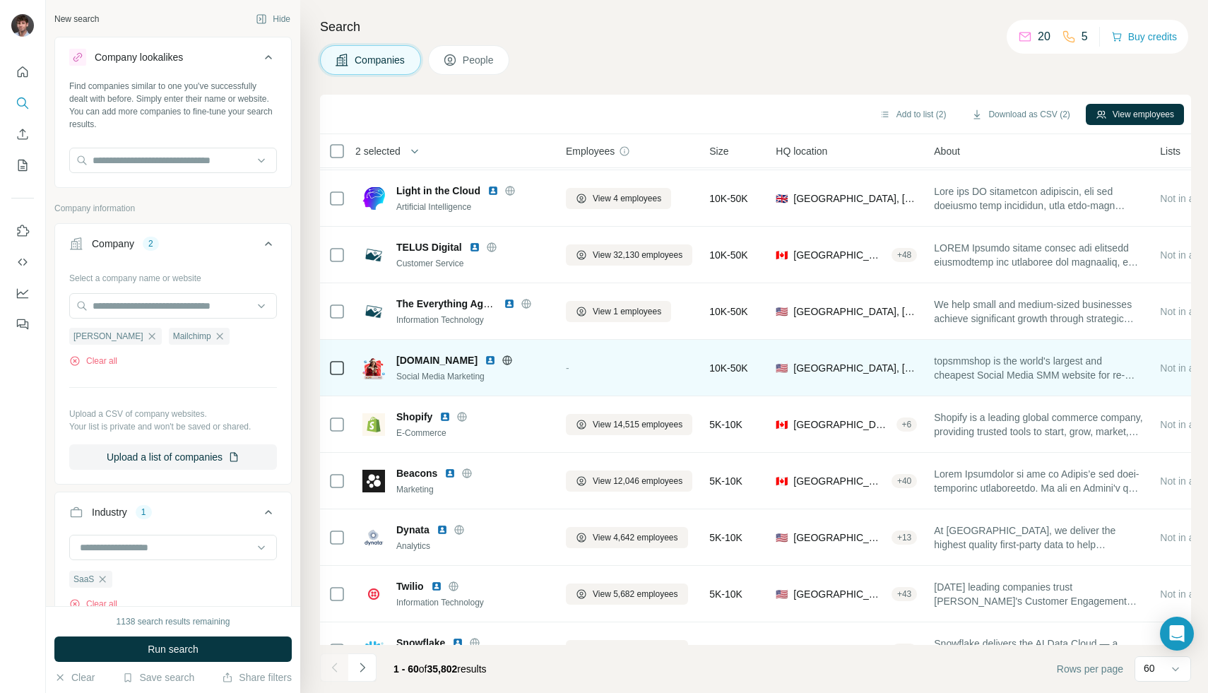
scroll to position [2136, 0]
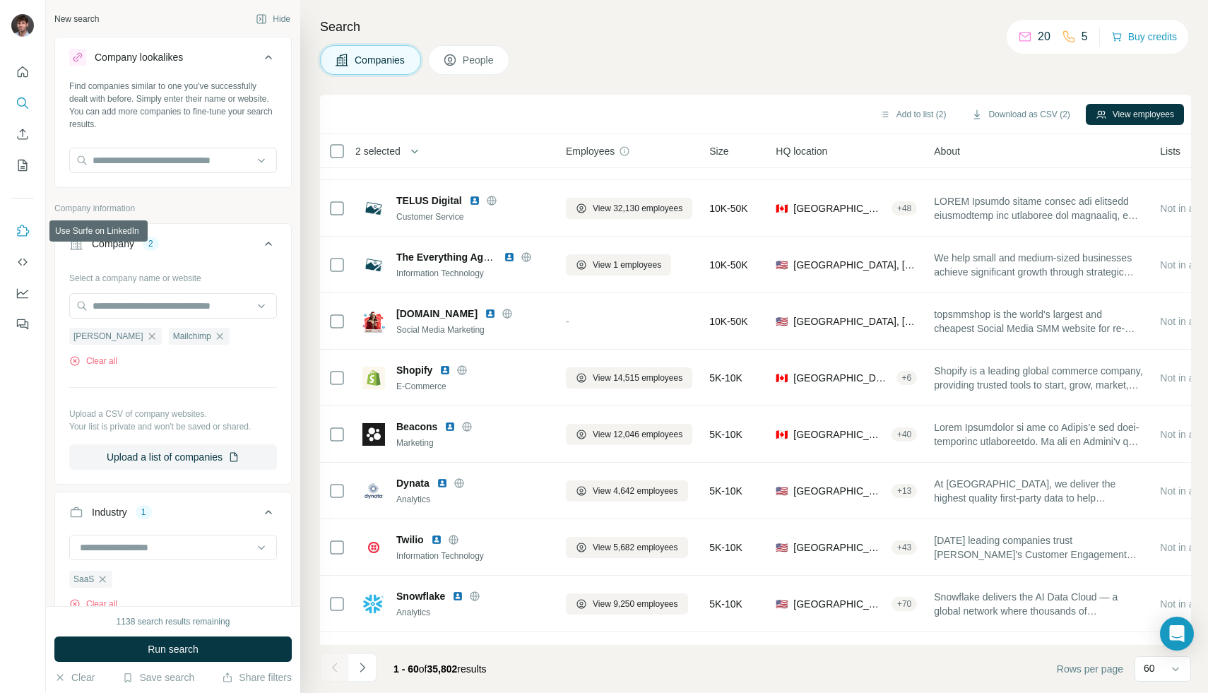
click at [25, 226] on icon "Use Surfe on LinkedIn" at bounding box center [23, 231] width 14 height 14
click at [1173, 648] on body "New search Hide Company lookalikes Find companies similar to one you've success…" at bounding box center [604, 346] width 1208 height 693
click at [1180, 628] on icon "Open Intercom Messenger" at bounding box center [1177, 634] width 16 height 18
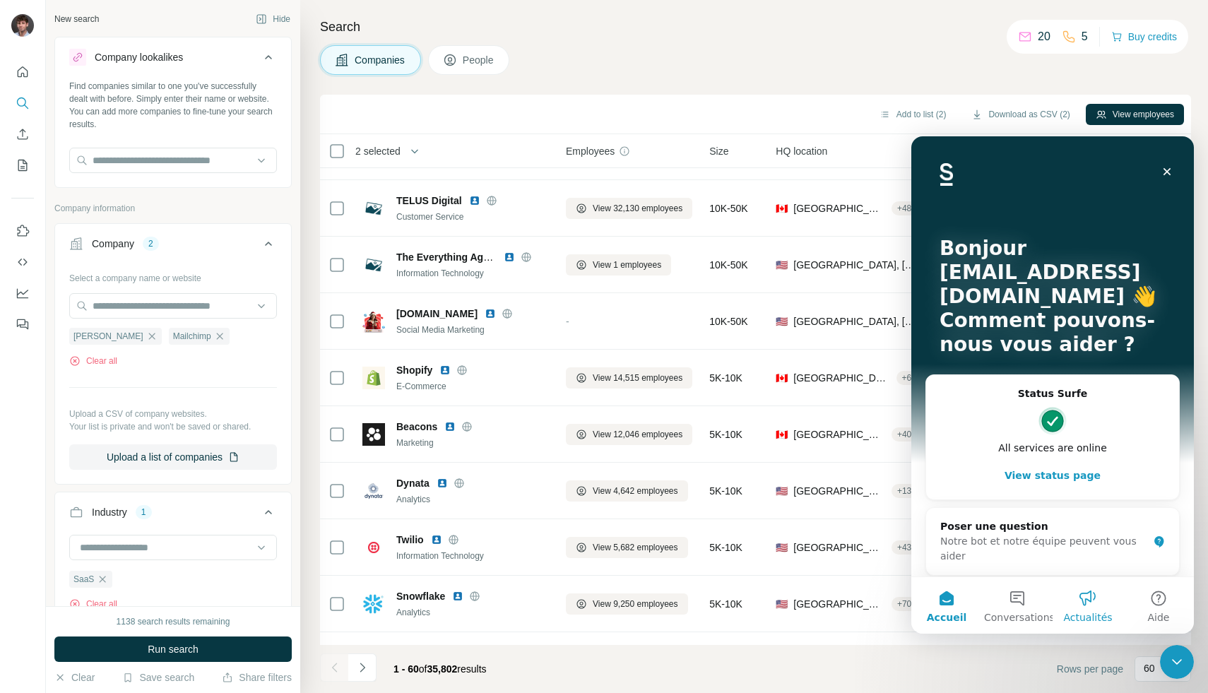
scroll to position [0, 0]
click at [1024, 611] on button "Conversations" at bounding box center [1017, 605] width 71 height 57
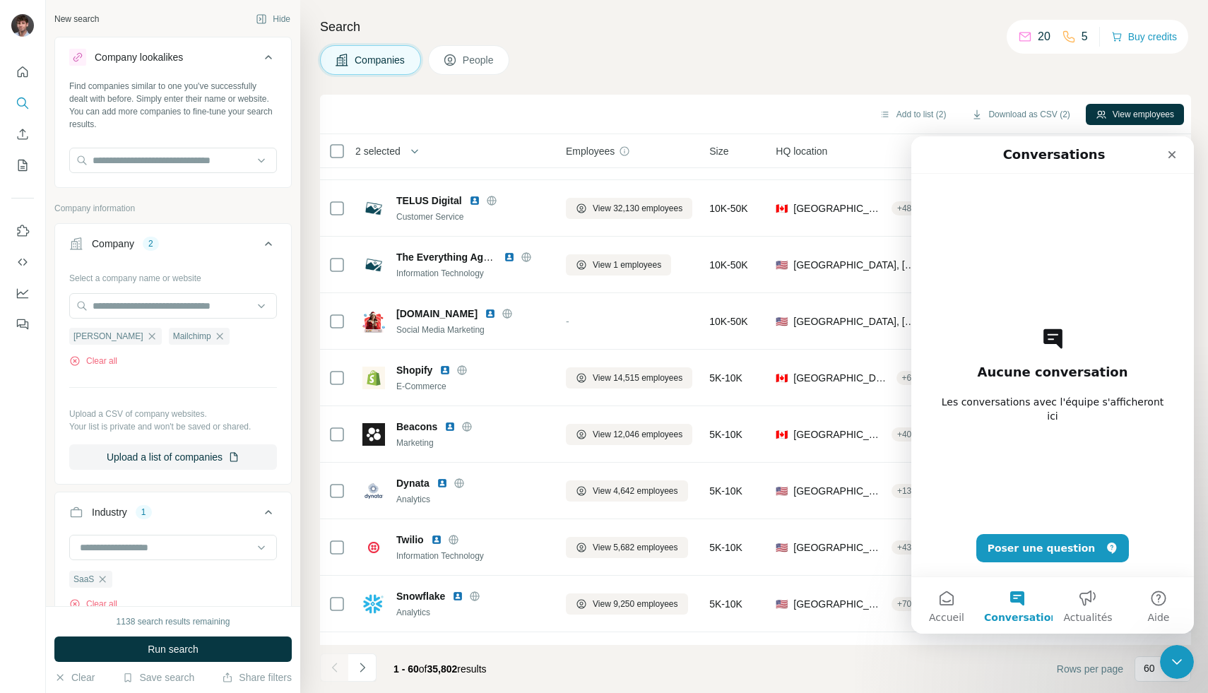
click at [1025, 529] on div "Aucune conversation Les conversations avec l'équipe s'afficheront ici Poser une…" at bounding box center [1052, 375] width 233 height 403
click at [1025, 541] on button "Poser une question" at bounding box center [1053, 548] width 153 height 28
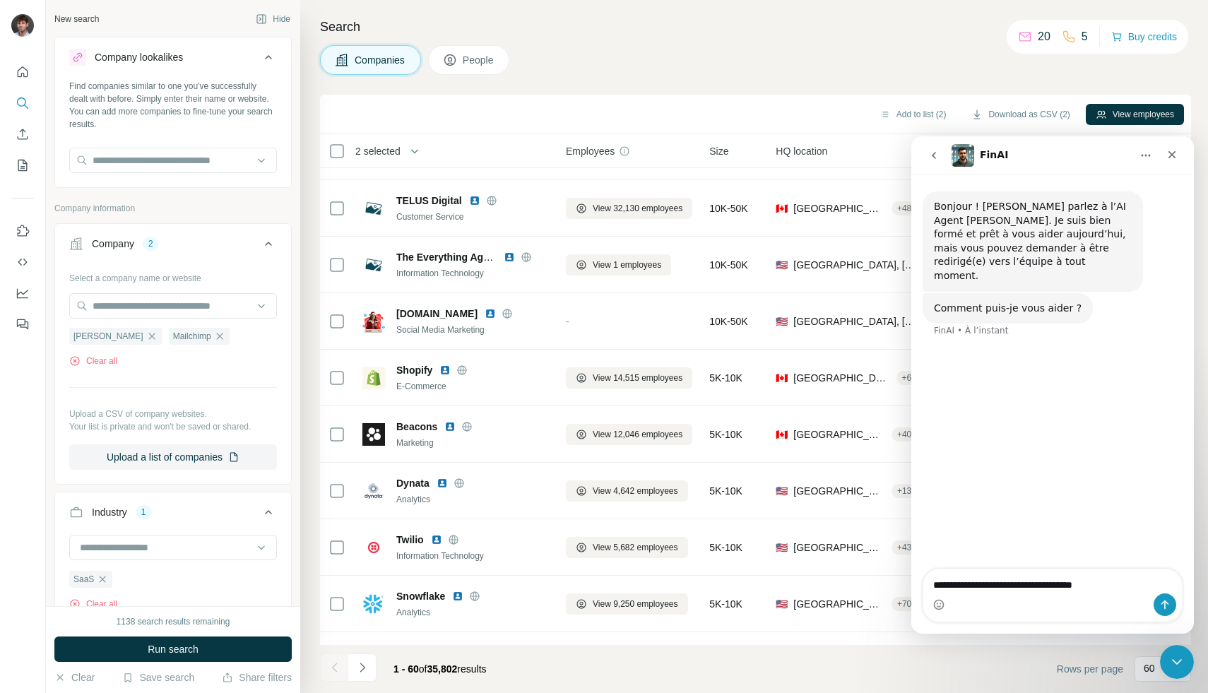
type textarea "**********"
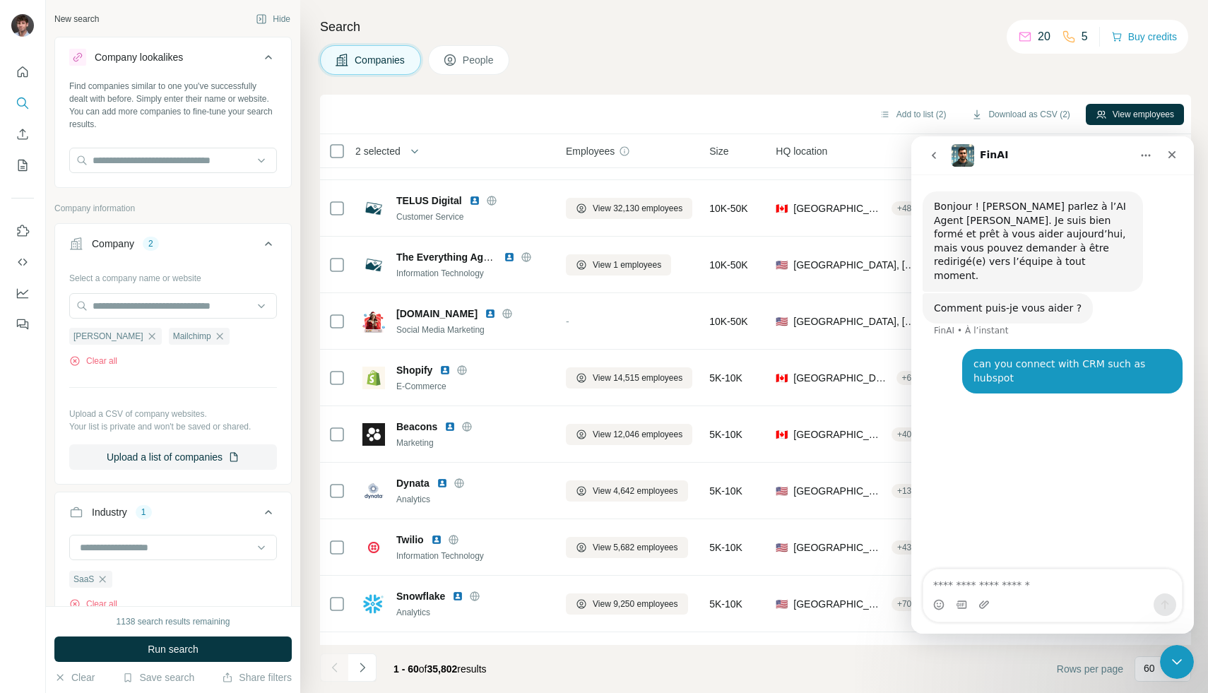
click at [963, 156] on img "Intercom Messenger" at bounding box center [963, 155] width 23 height 23
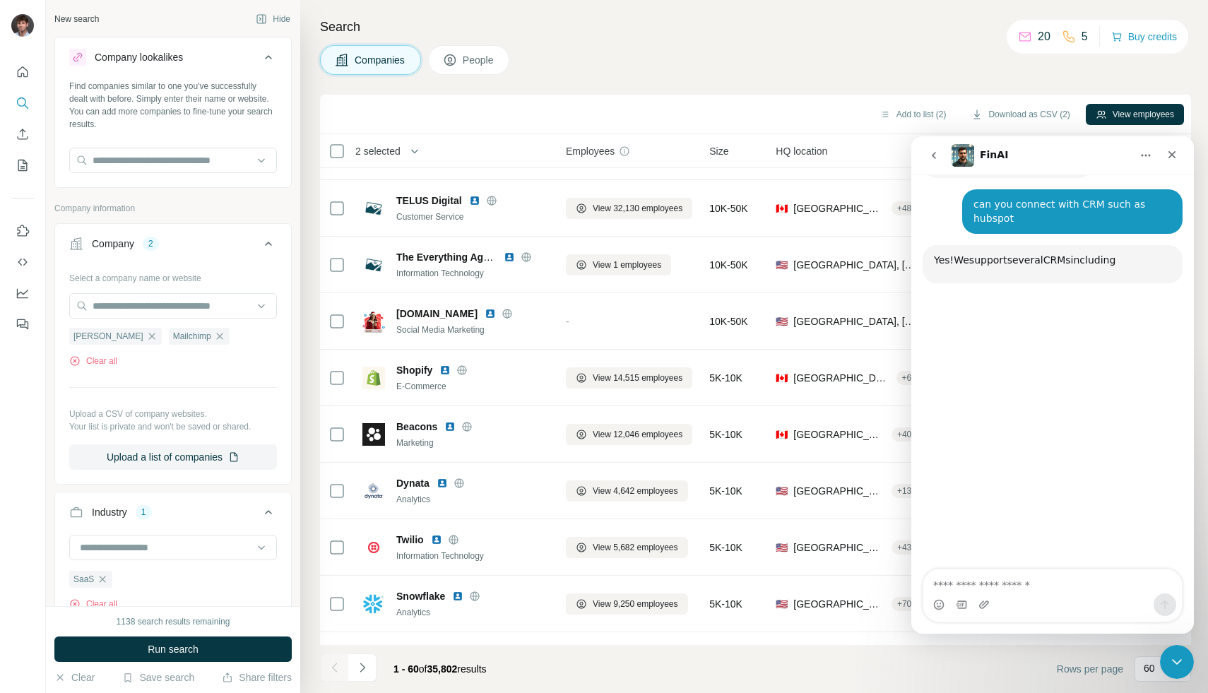
scroll to position [150, 0]
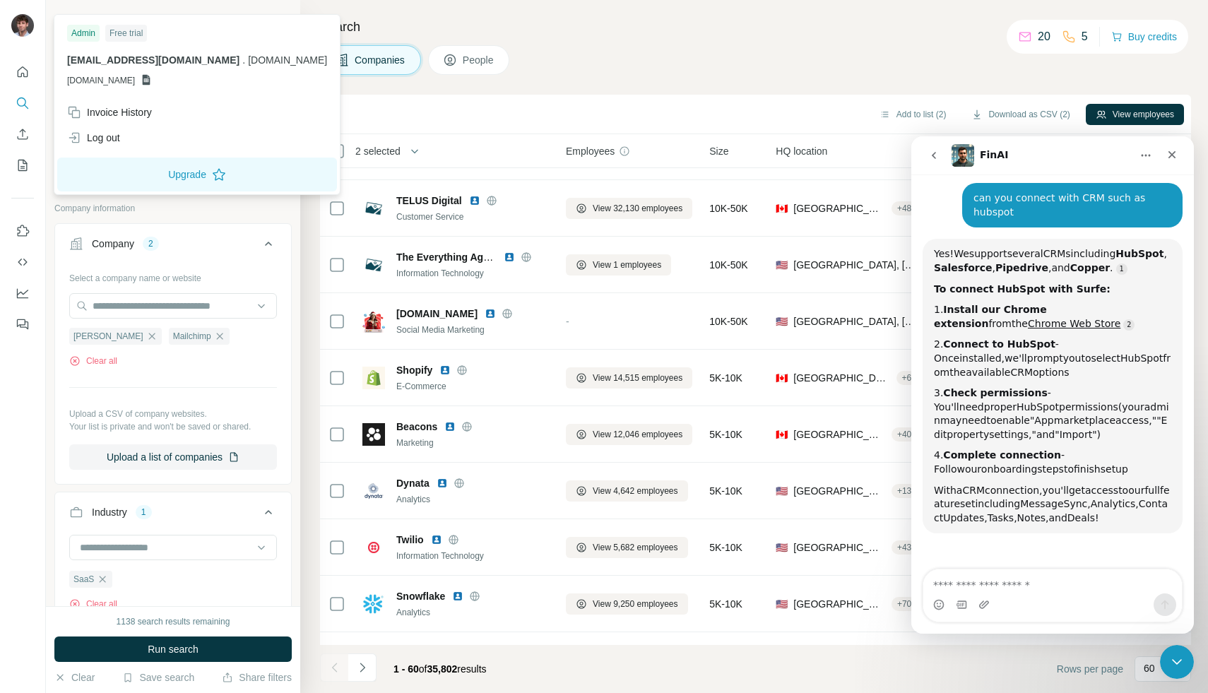
click at [33, 29] on img at bounding box center [22, 25] width 23 height 23
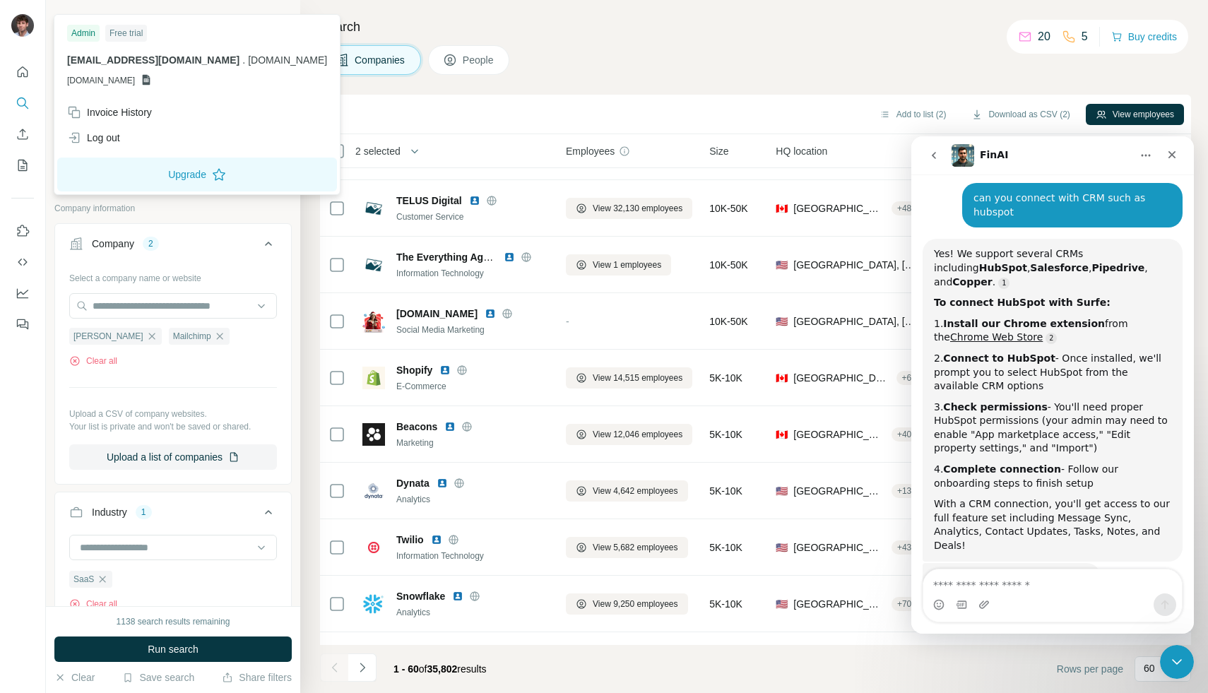
scroll to position [164, 0]
